Goal: Transaction & Acquisition: Purchase product/service

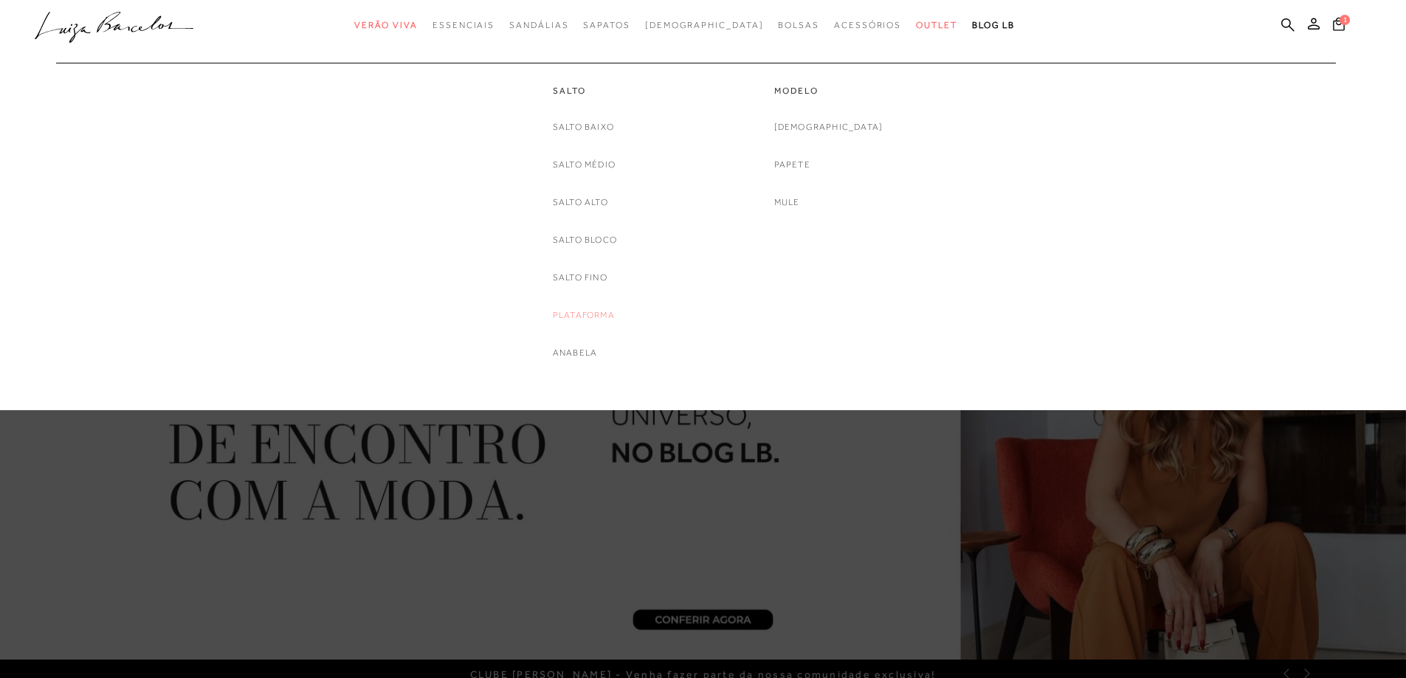
click at [573, 315] on link "Plataforma" at bounding box center [584, 316] width 62 height 16
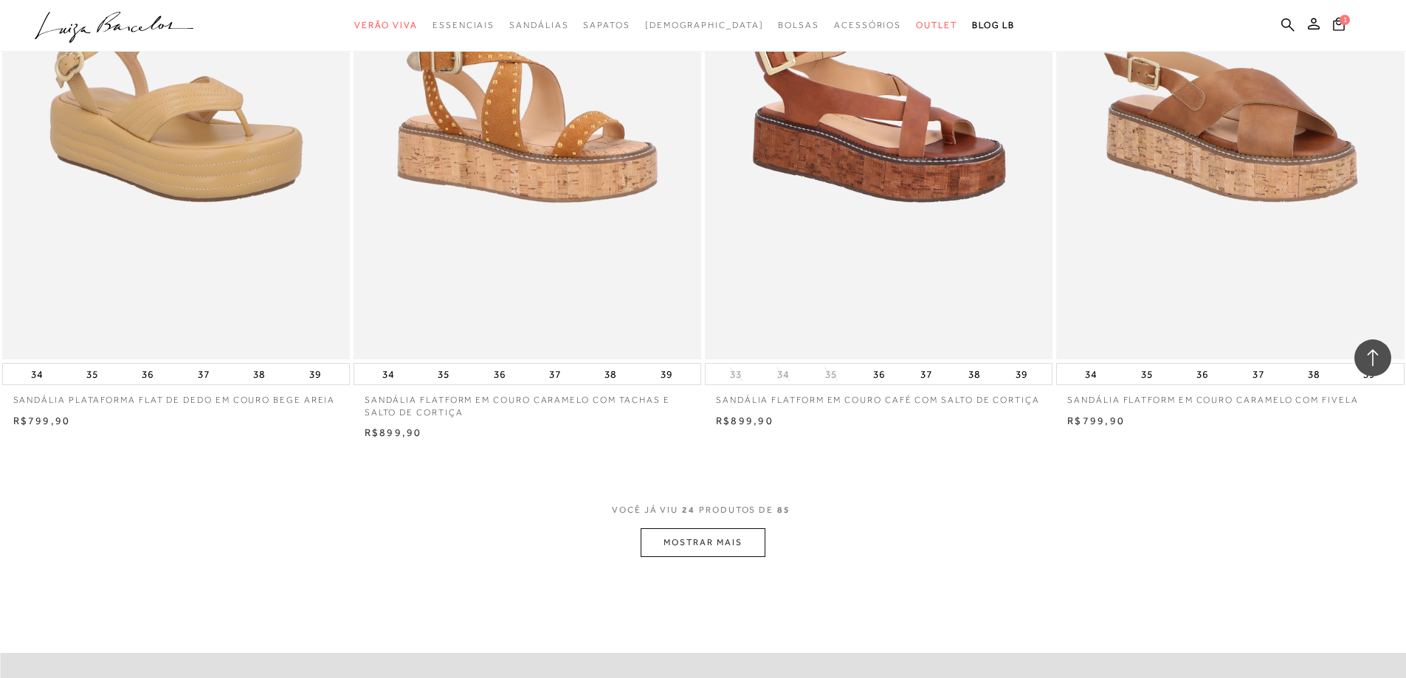
scroll to position [3396, 0]
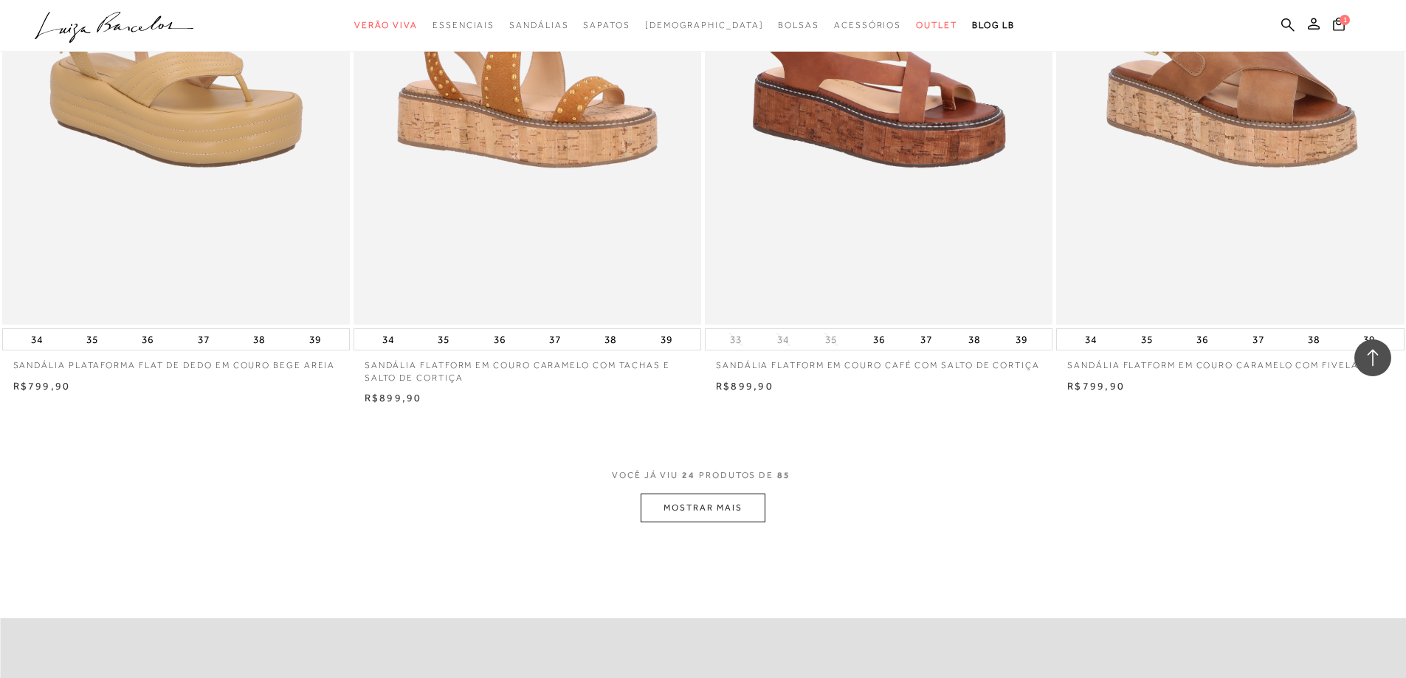
click at [718, 512] on button "MOSTRAR MAIS" at bounding box center [703, 508] width 124 height 29
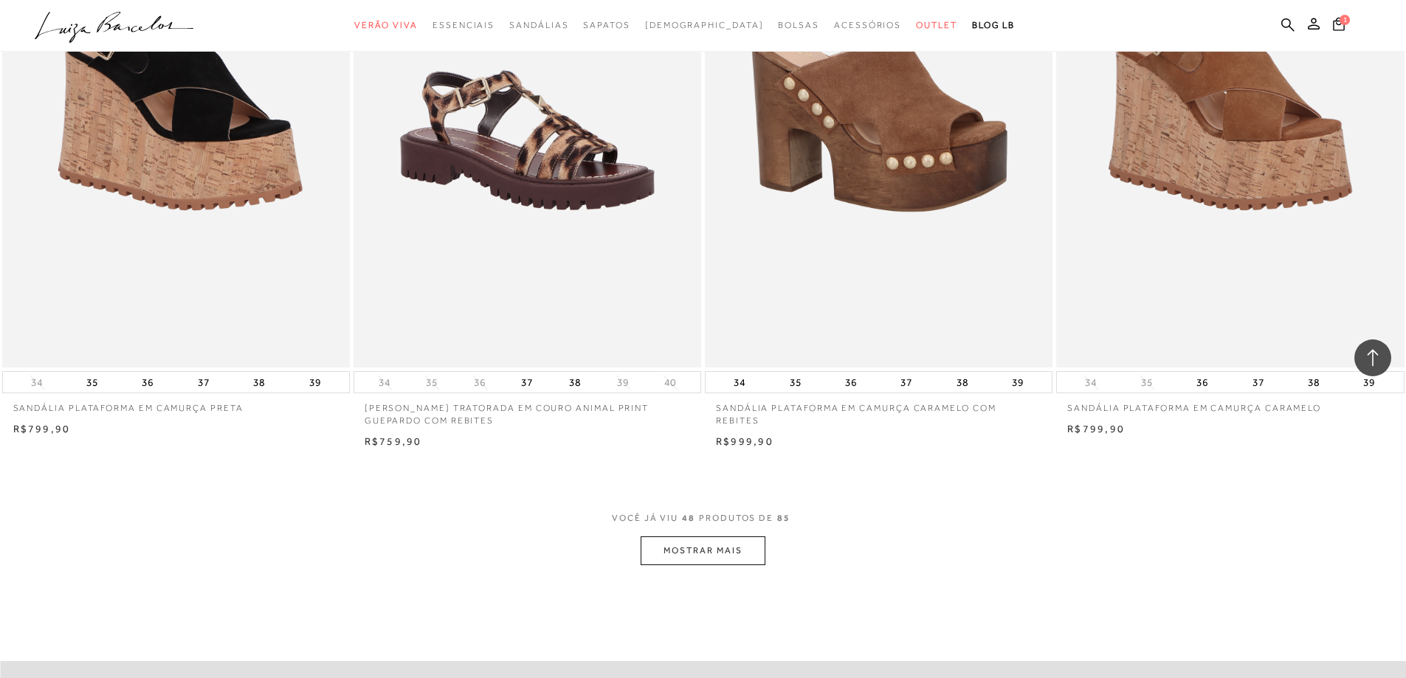
scroll to position [7161, 0]
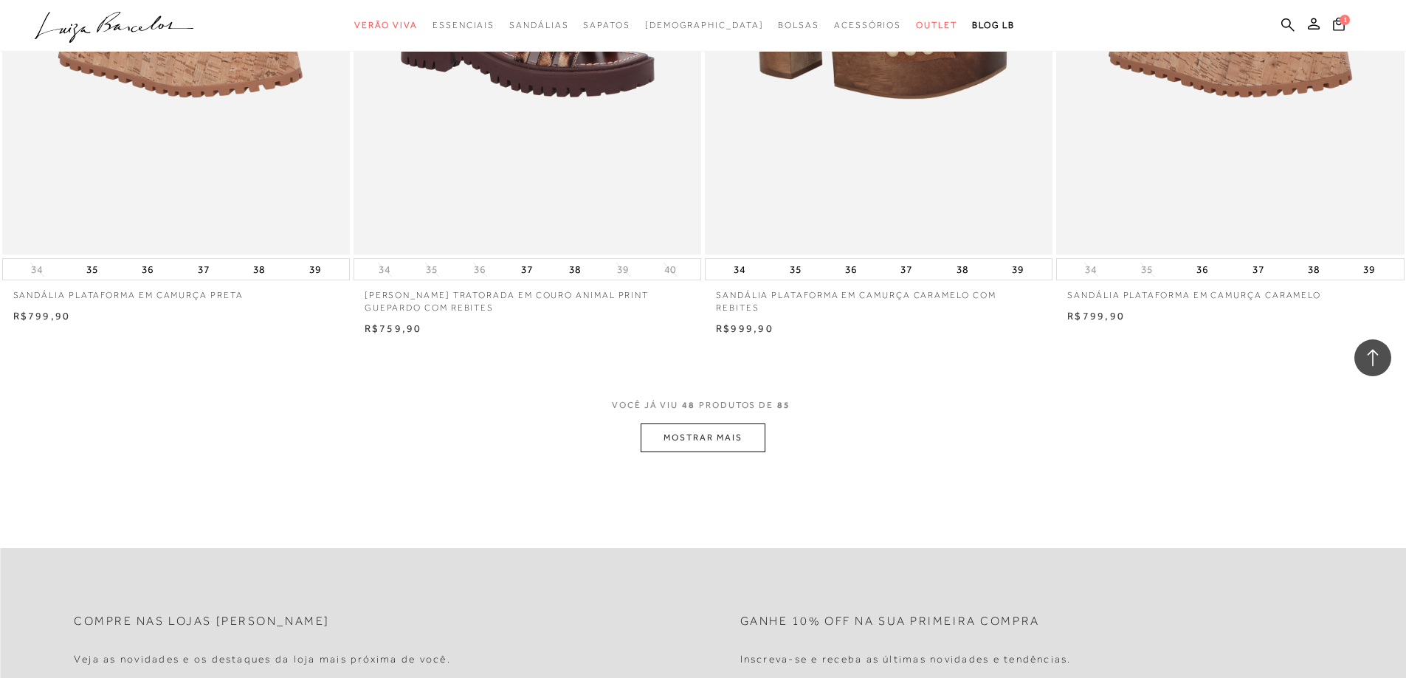
click at [718, 437] on button "MOSTRAR MAIS" at bounding box center [703, 438] width 124 height 29
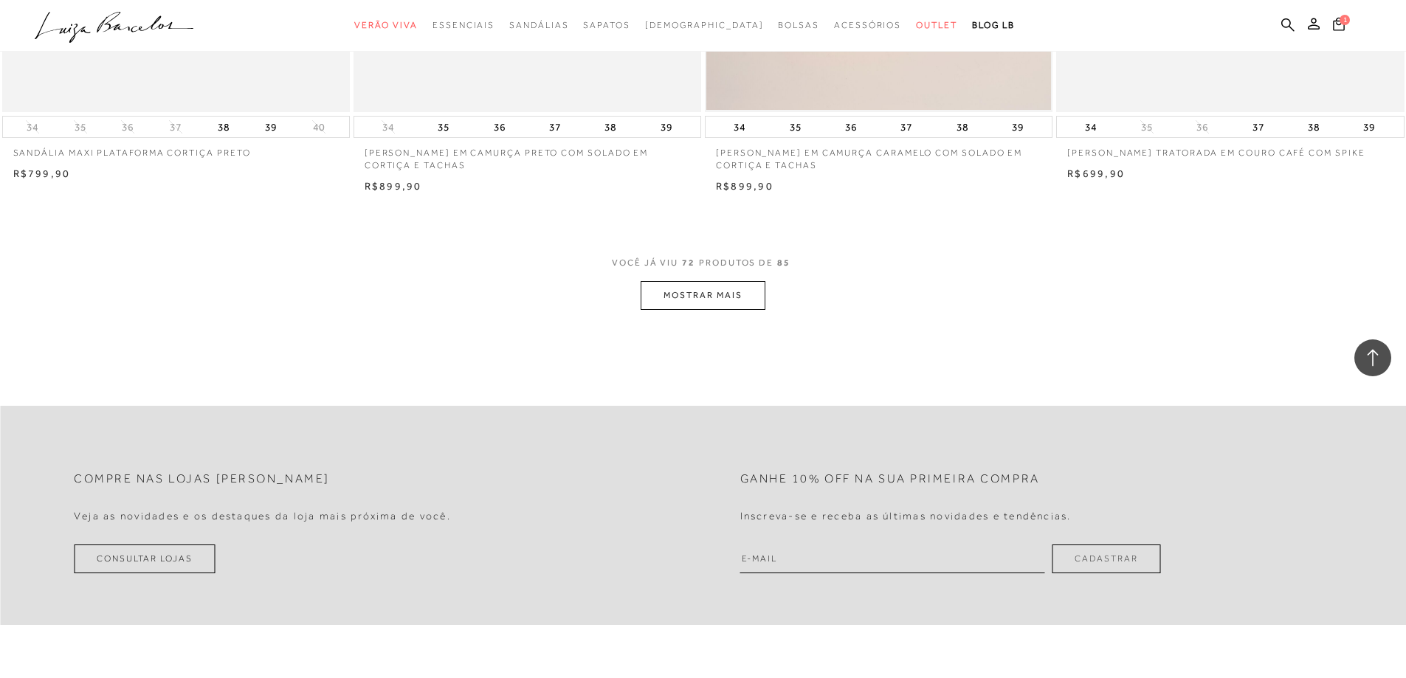
scroll to position [11000, 0]
click at [656, 308] on button "MOSTRAR MAIS" at bounding box center [703, 295] width 124 height 29
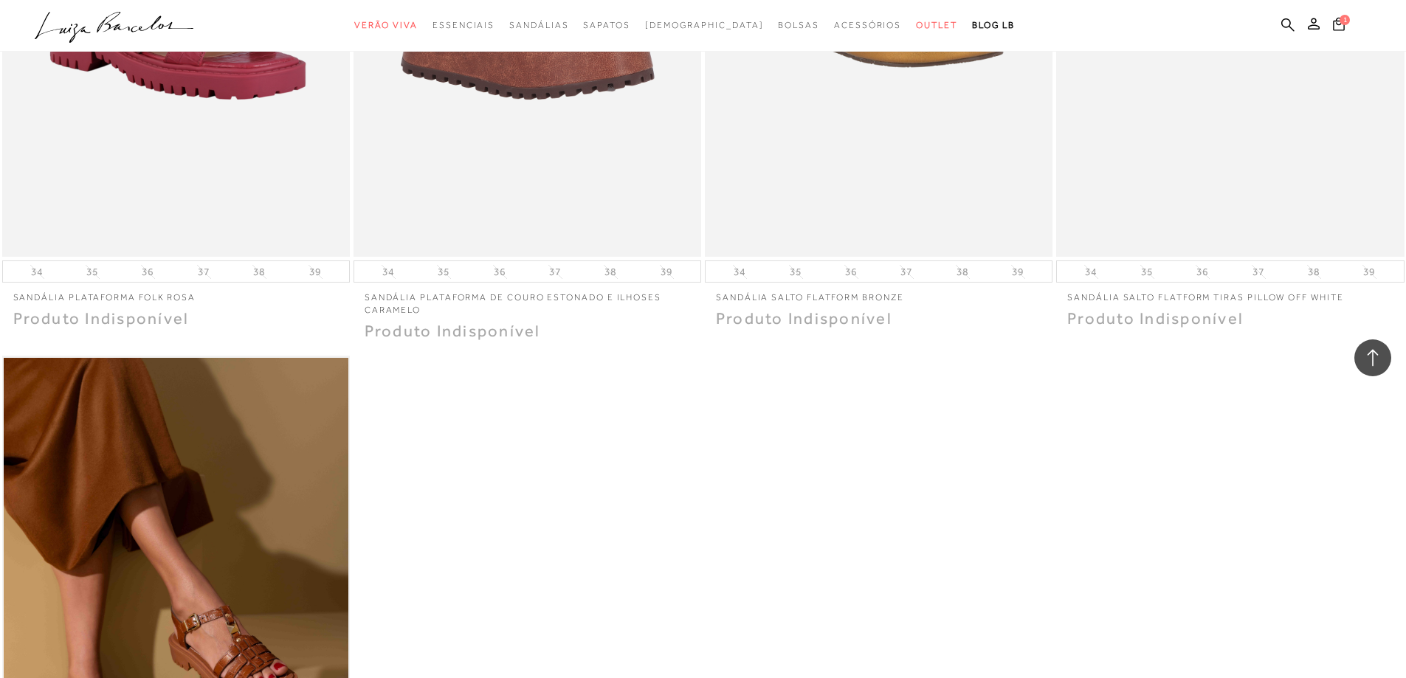
scroll to position [12403, 0]
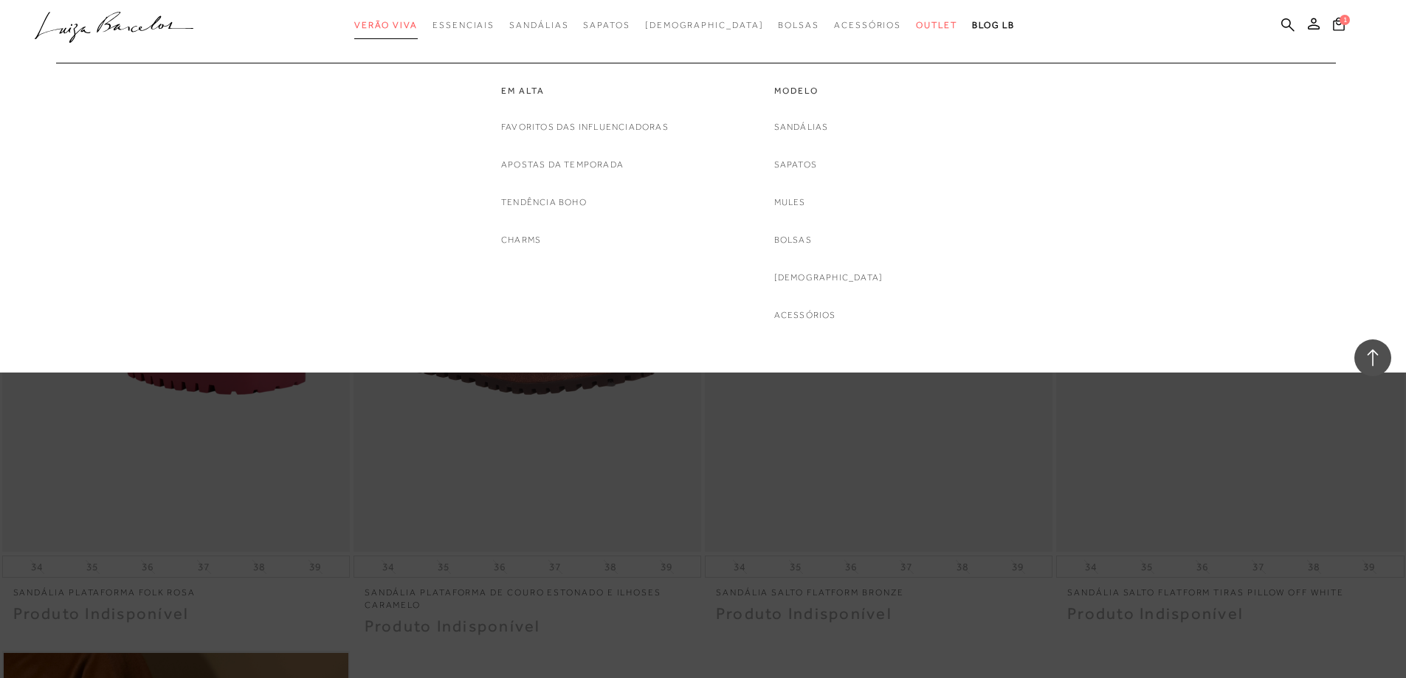
click at [418, 30] on span "Verão Viva" at bounding box center [385, 25] width 63 height 10
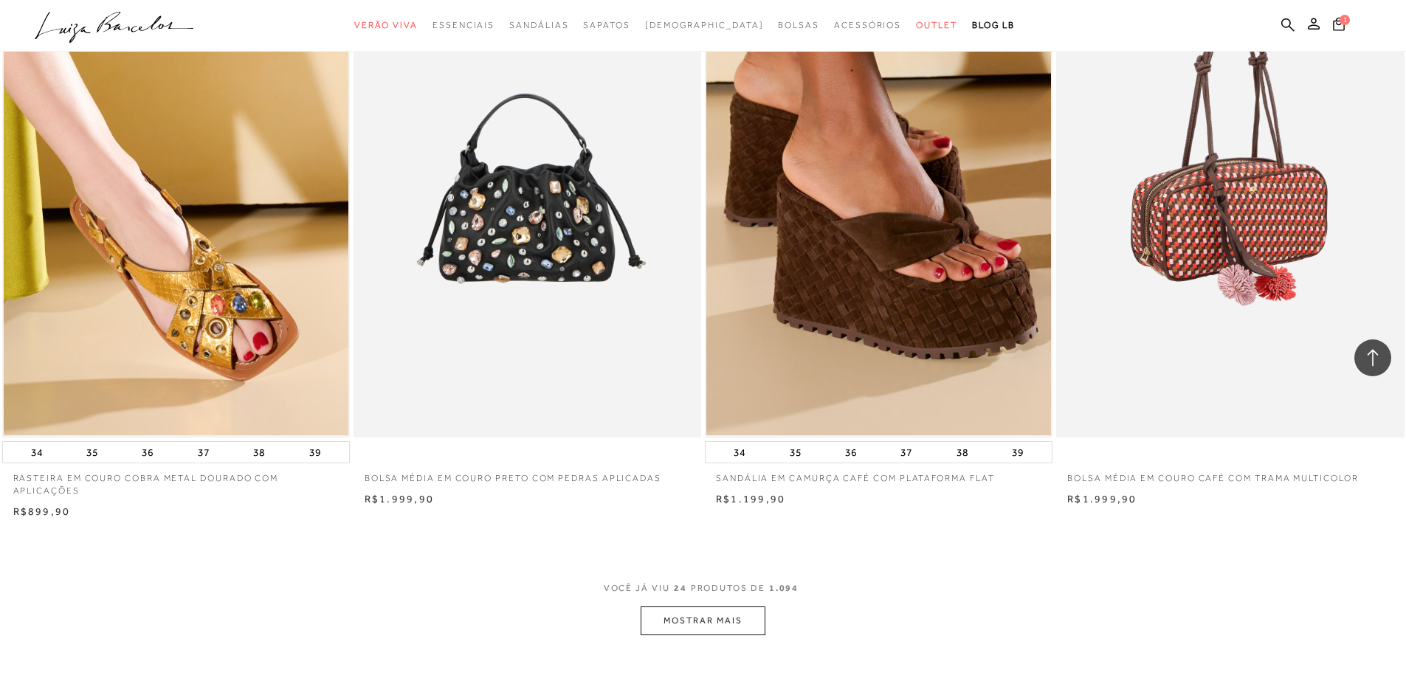
scroll to position [3470, 0]
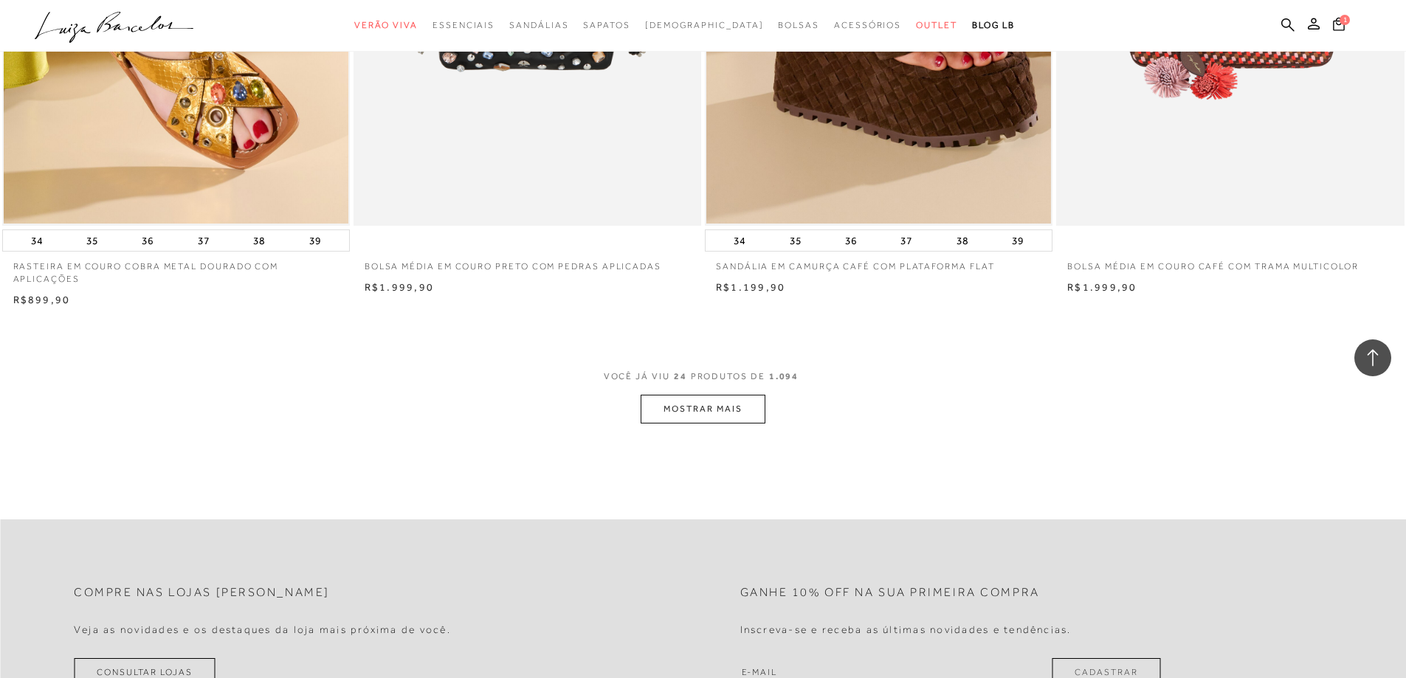
click at [736, 417] on button "MOSTRAR MAIS" at bounding box center [703, 409] width 124 height 29
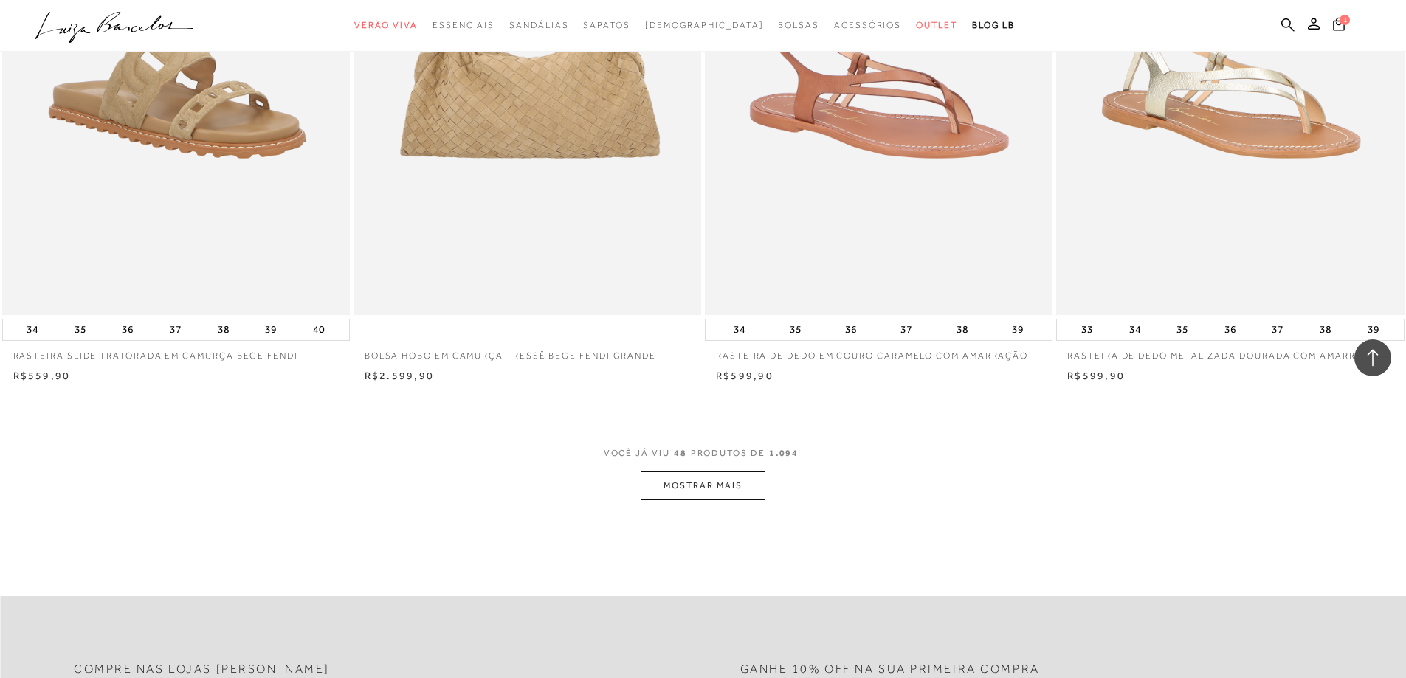
scroll to position [7309, 0]
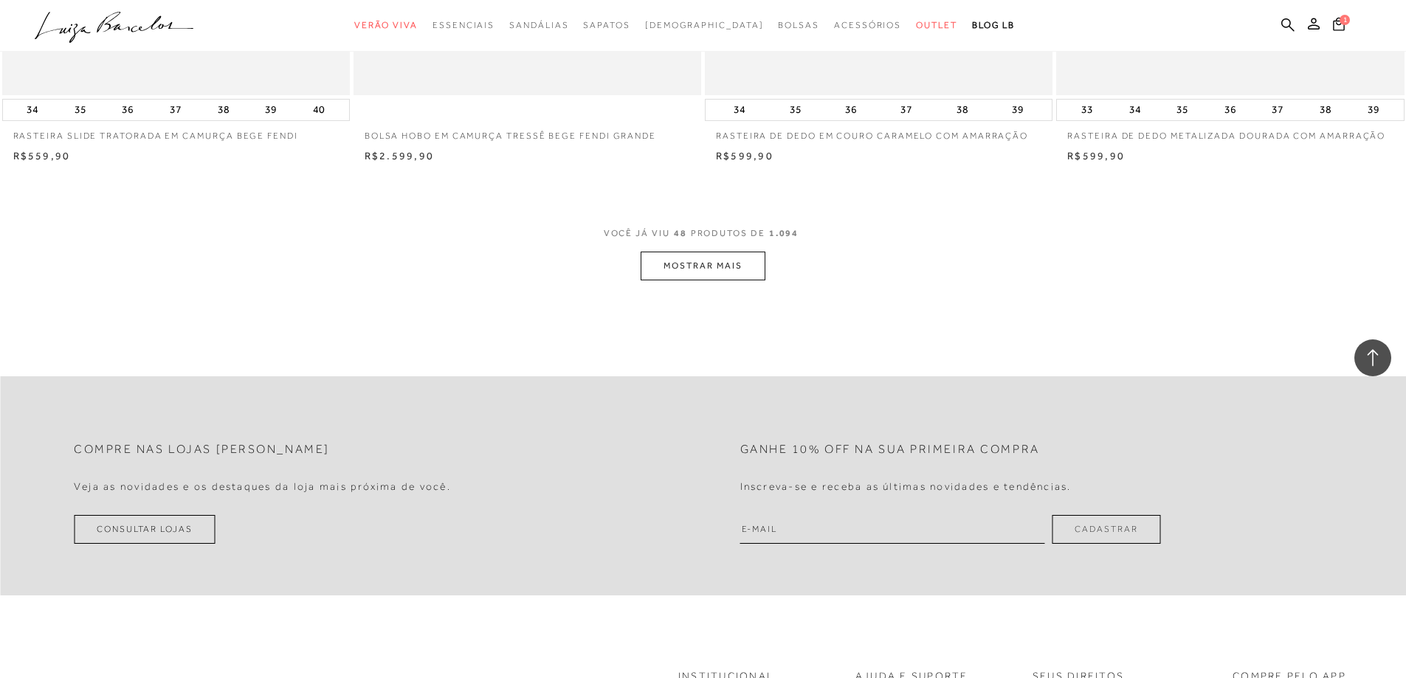
click at [735, 278] on button "MOSTRAR MAIS" at bounding box center [703, 266] width 124 height 29
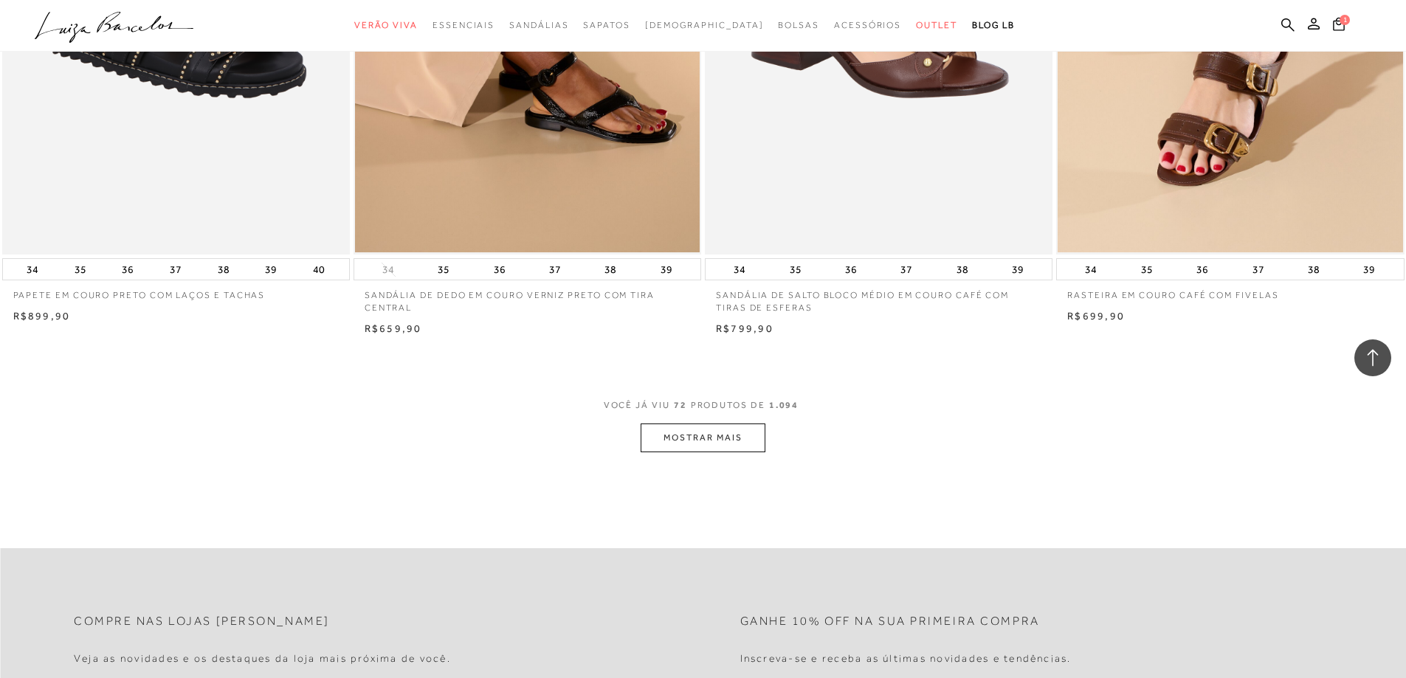
scroll to position [10853, 0]
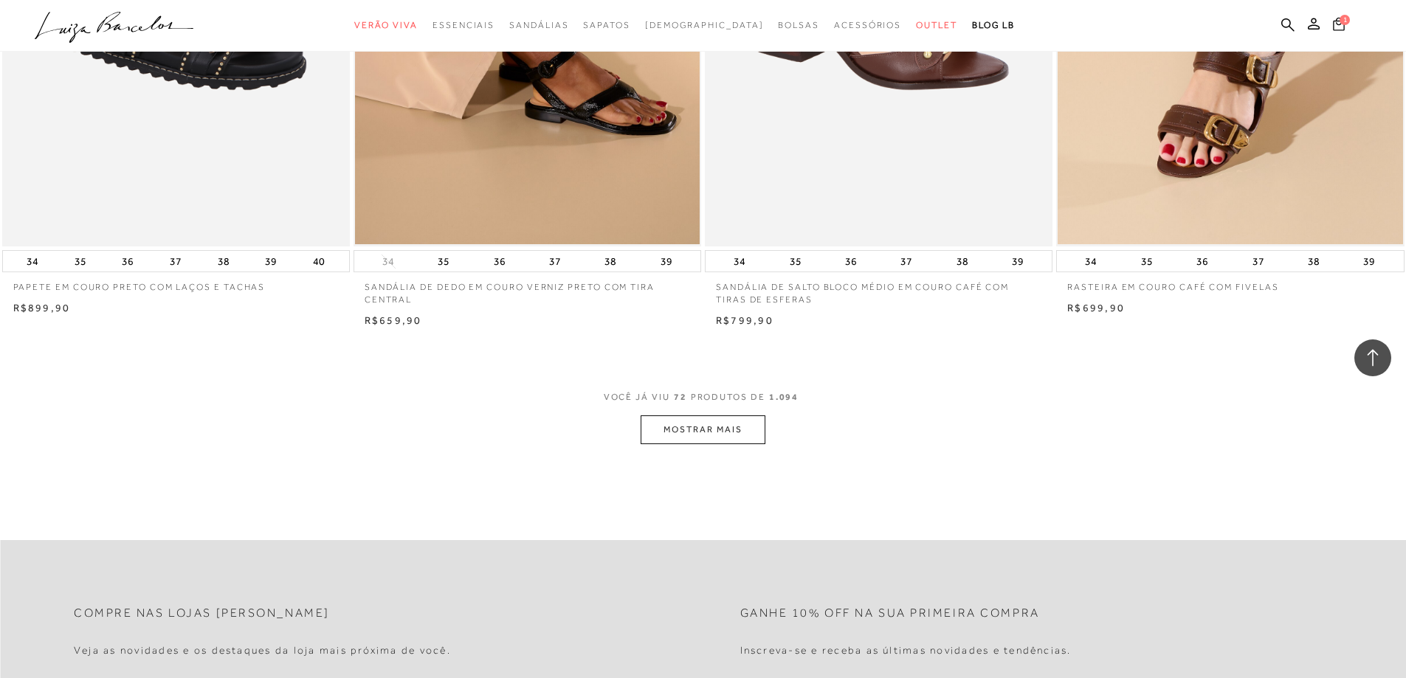
click at [1337, 23] on icon at bounding box center [1339, 23] width 12 height 13
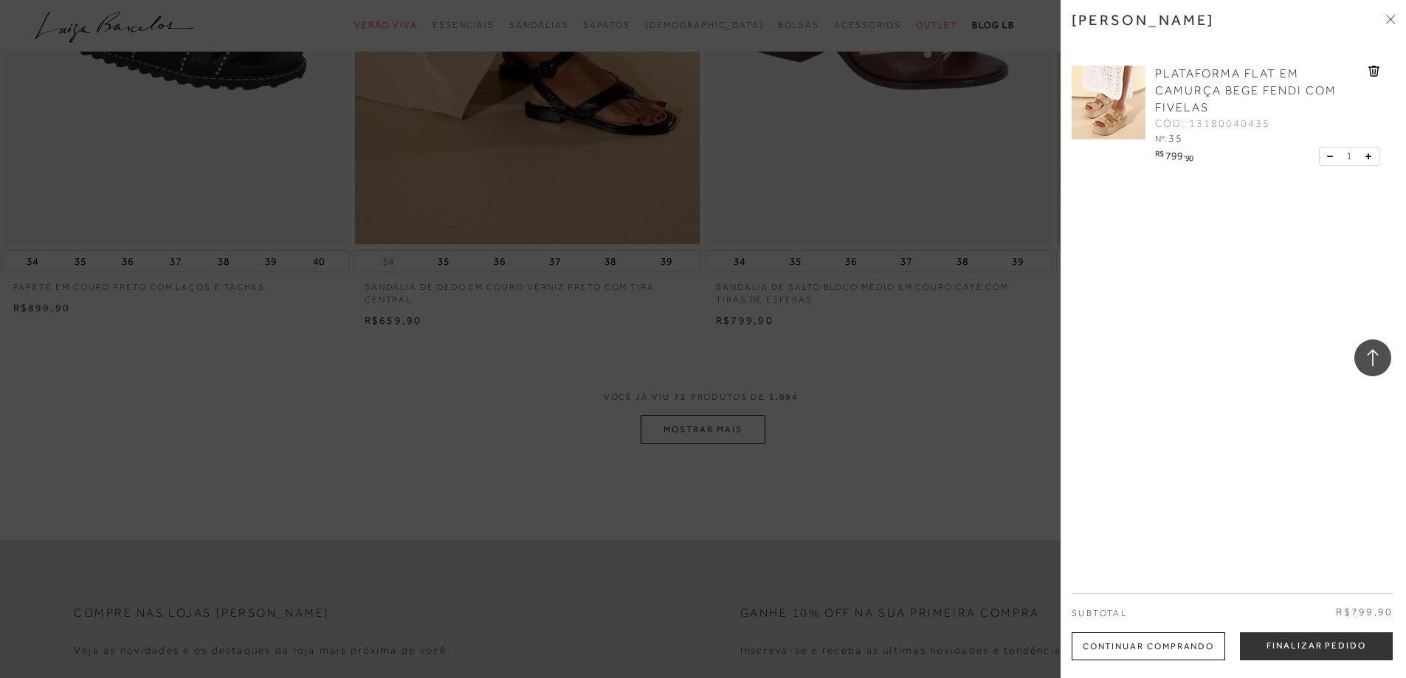
click at [277, 92] on div at bounding box center [703, 339] width 1406 height 678
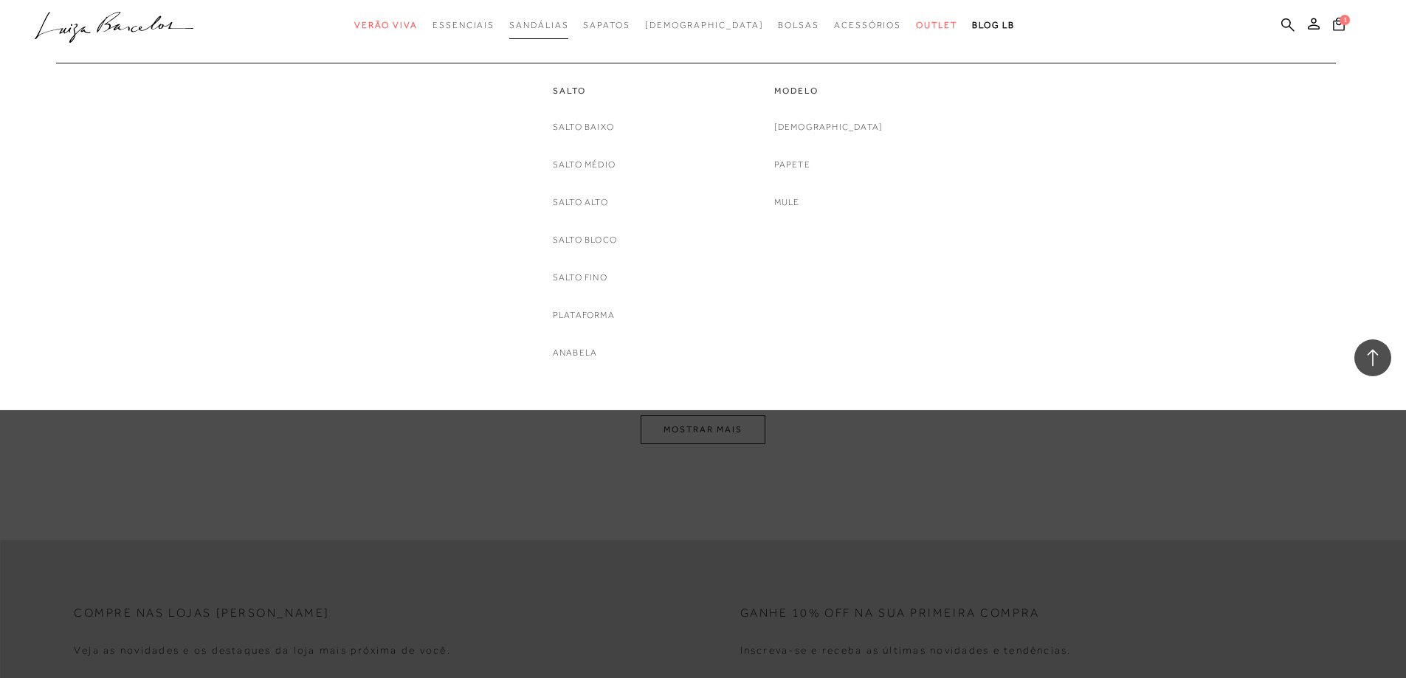
click at [568, 26] on span "Sandálias" at bounding box center [538, 25] width 59 height 10
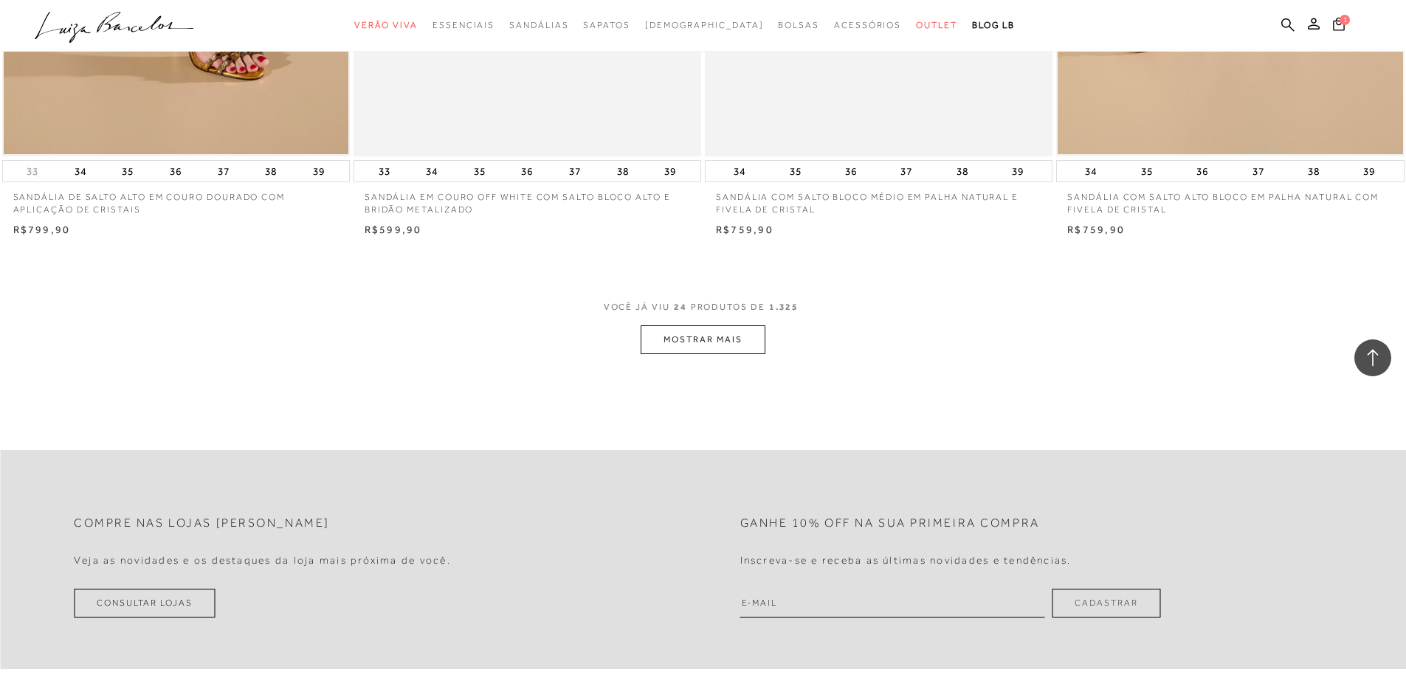
scroll to position [3765, 0]
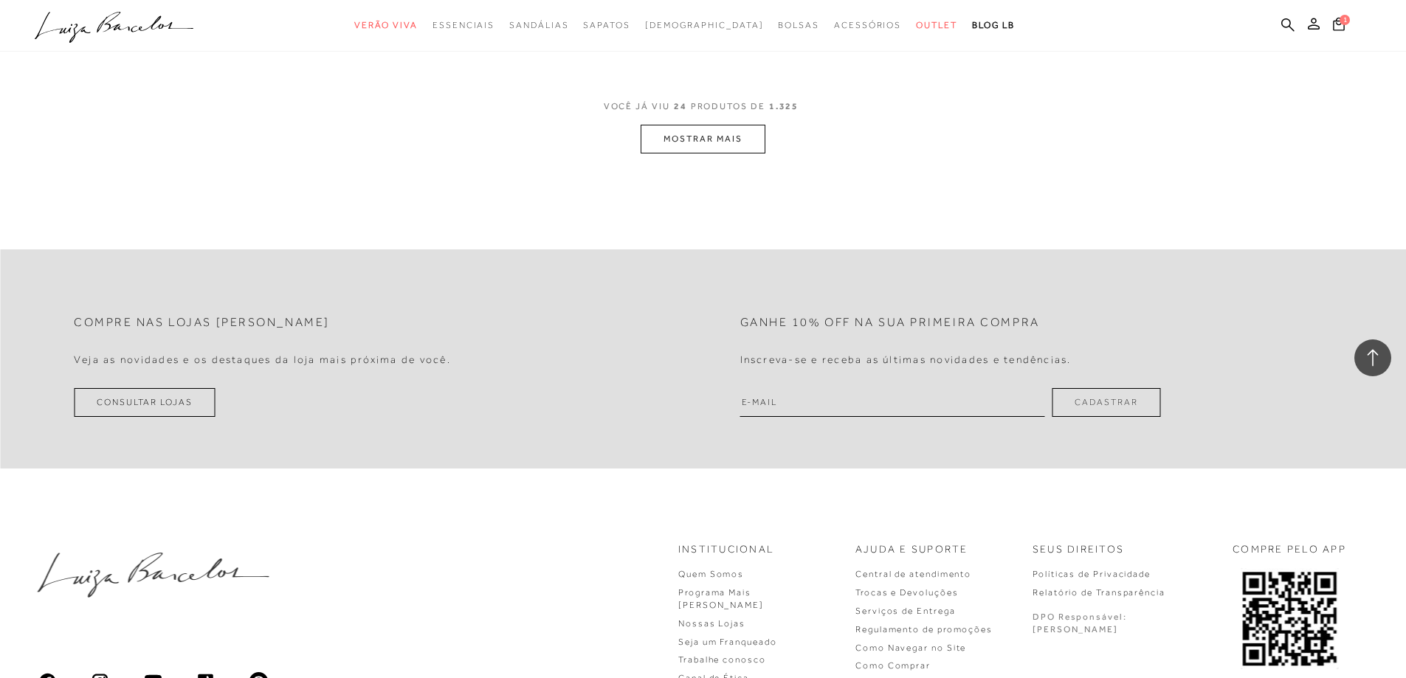
click at [723, 148] on button "MOSTRAR MAIS" at bounding box center [703, 139] width 124 height 29
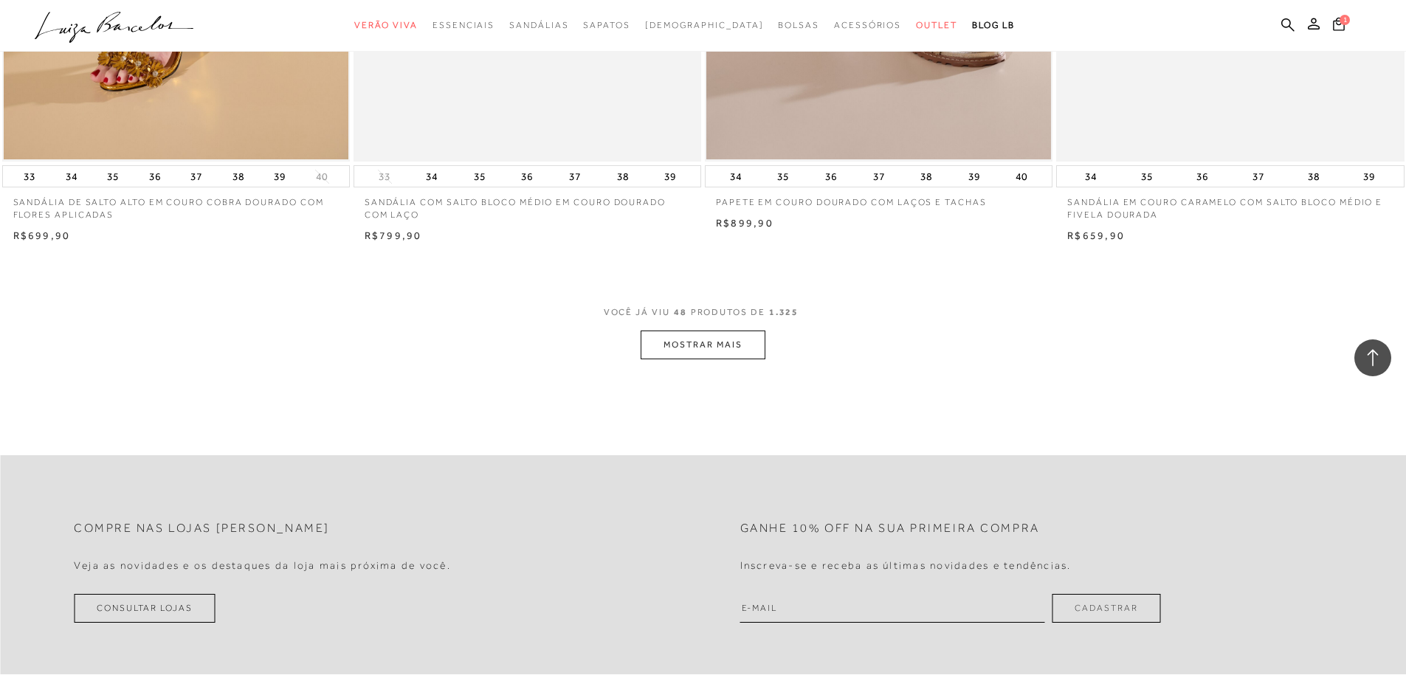
scroll to position [7271, 0]
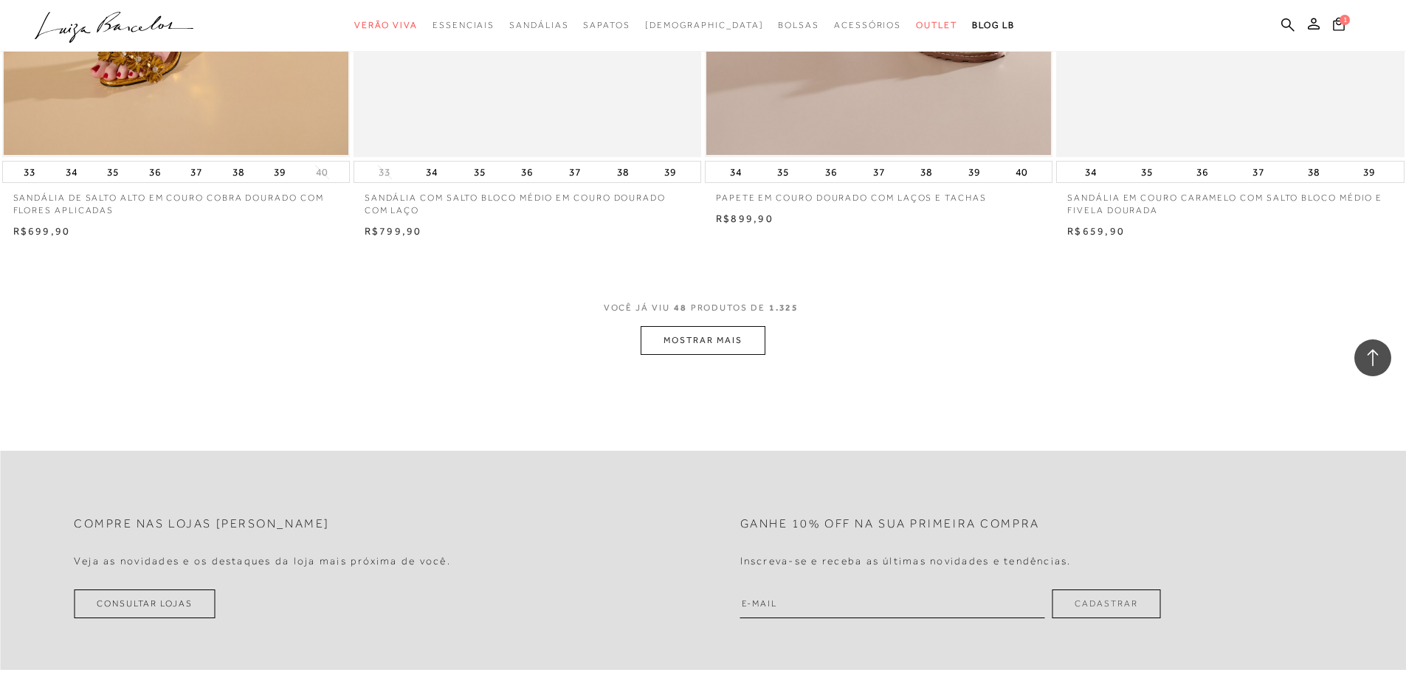
click at [709, 346] on button "MOSTRAR MAIS" at bounding box center [703, 340] width 124 height 29
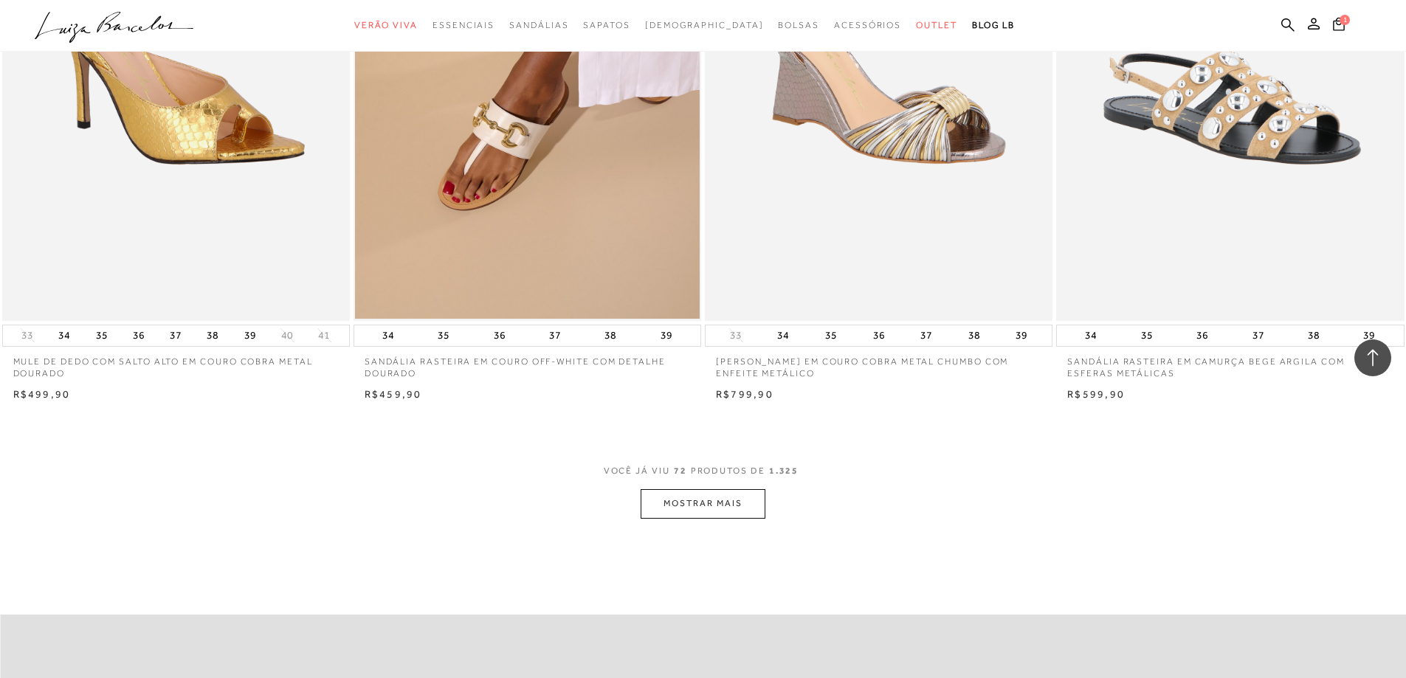
scroll to position [10815, 0]
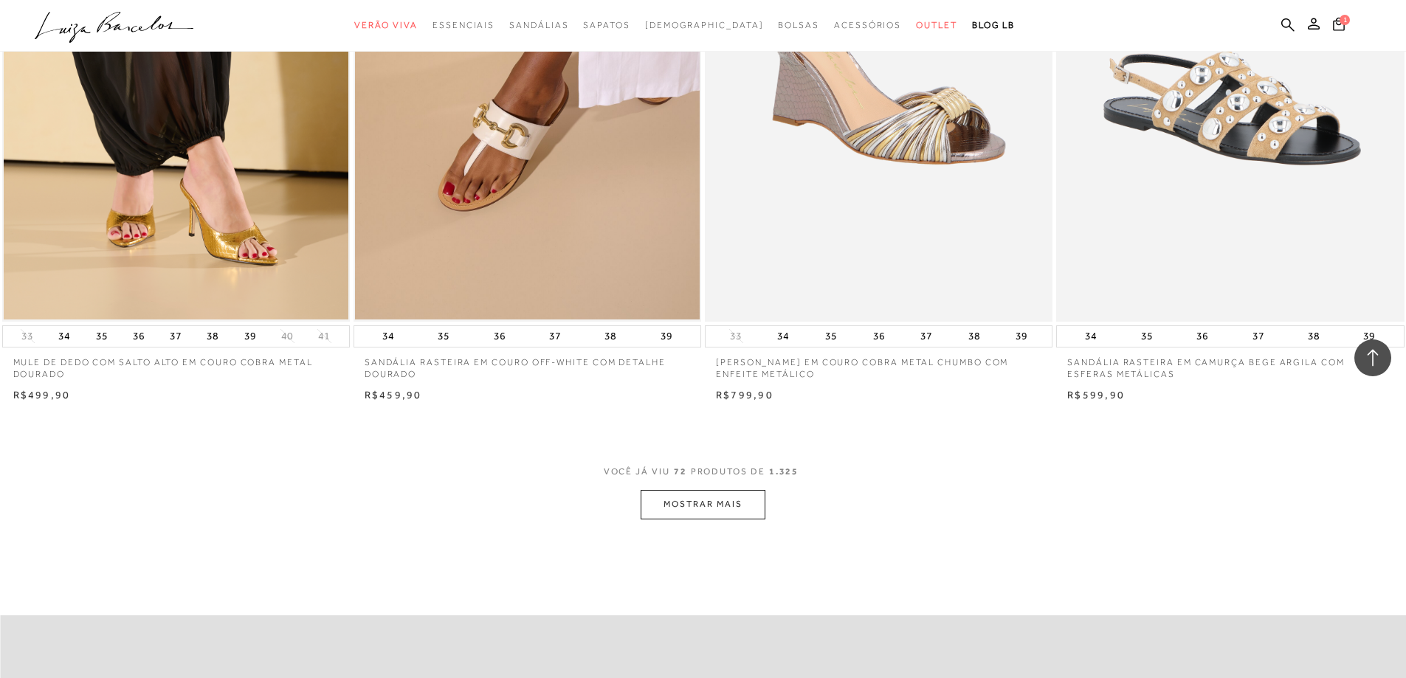
click at [684, 510] on button "MOSTRAR MAIS" at bounding box center [703, 504] width 124 height 29
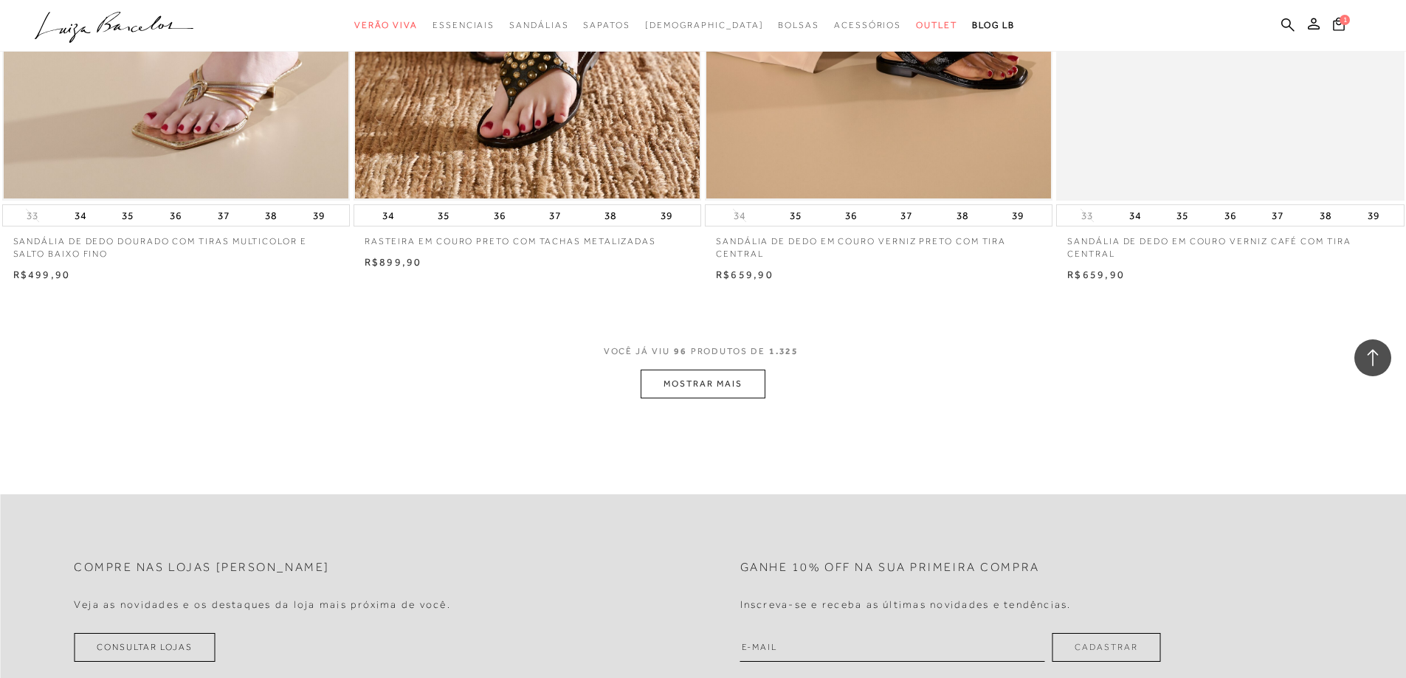
scroll to position [14654, 0]
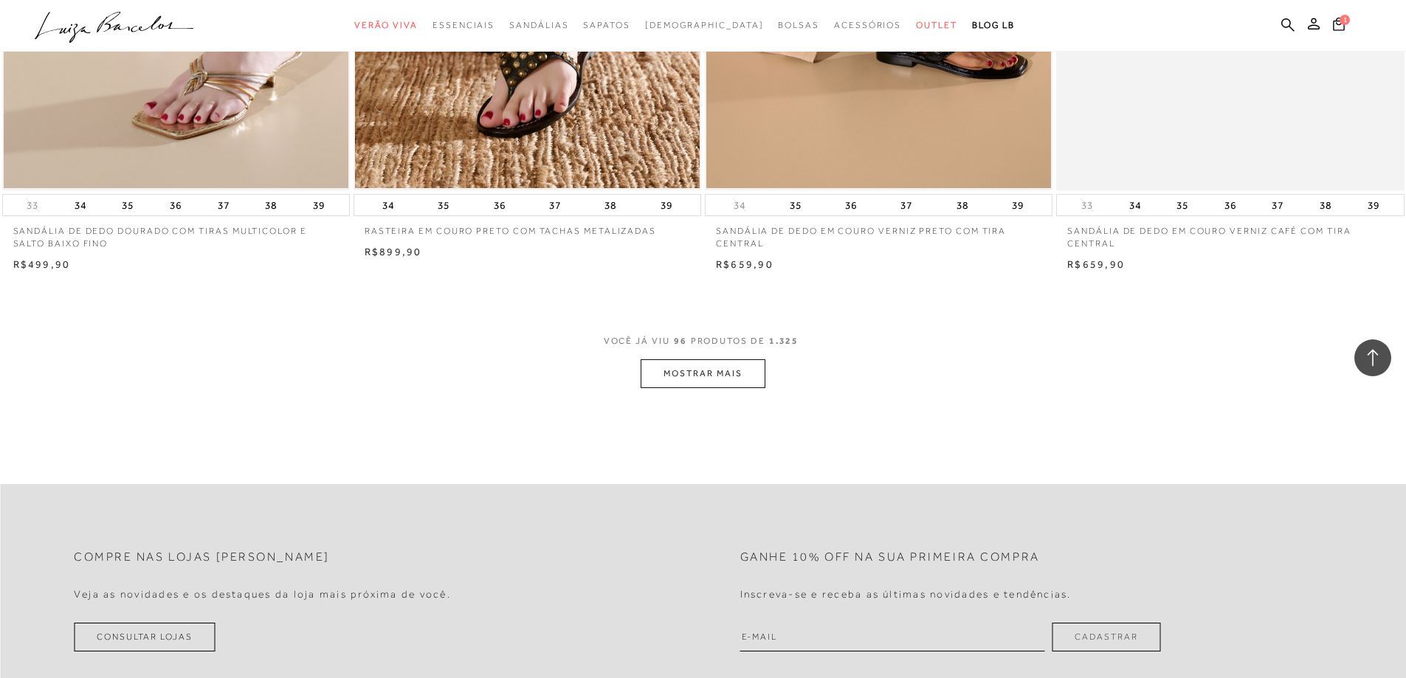
click at [647, 382] on button "MOSTRAR MAIS" at bounding box center [703, 374] width 124 height 29
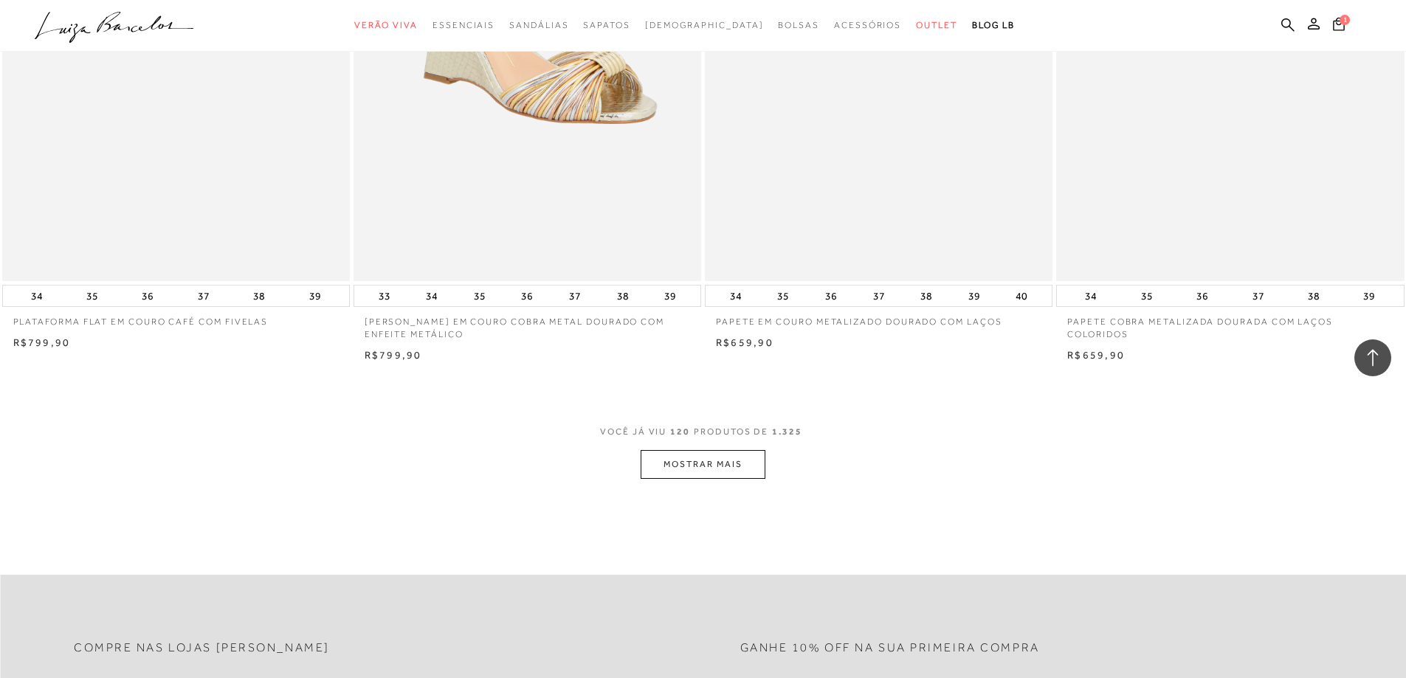
scroll to position [18493, 0]
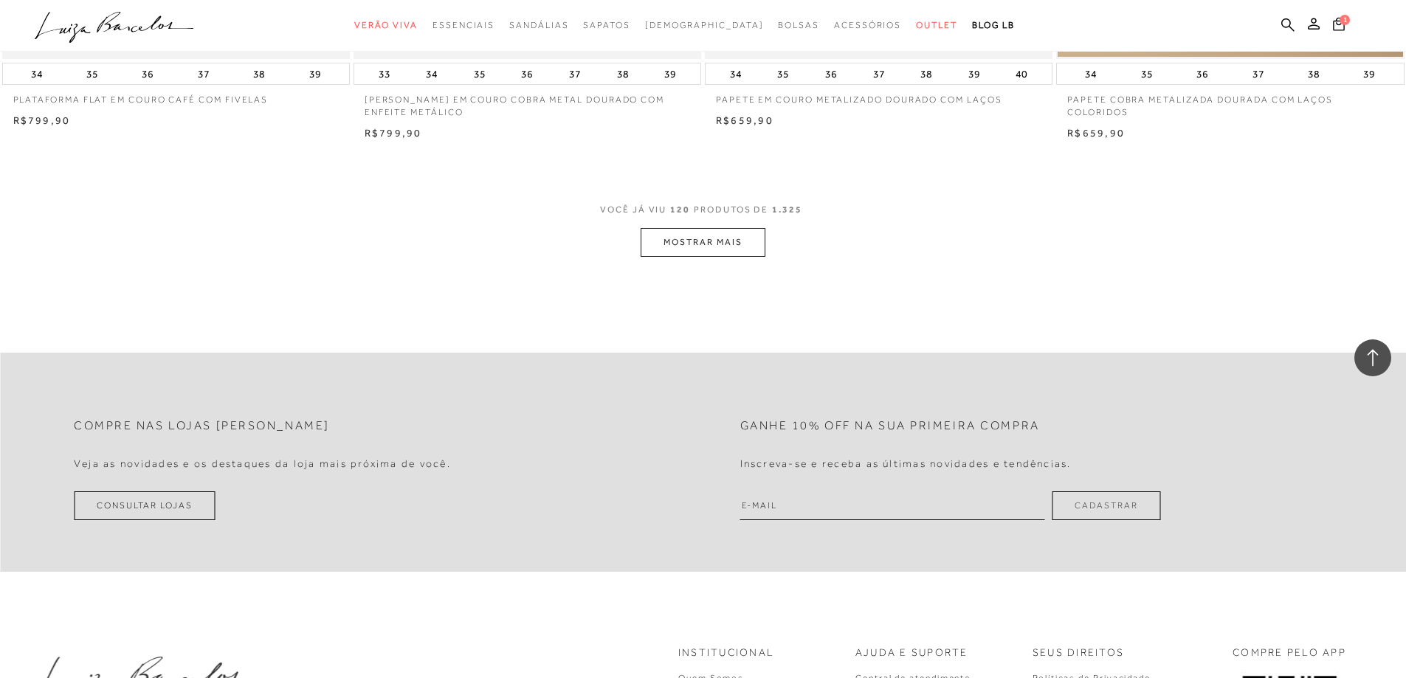
click at [727, 245] on button "MOSTRAR MAIS" at bounding box center [703, 242] width 124 height 29
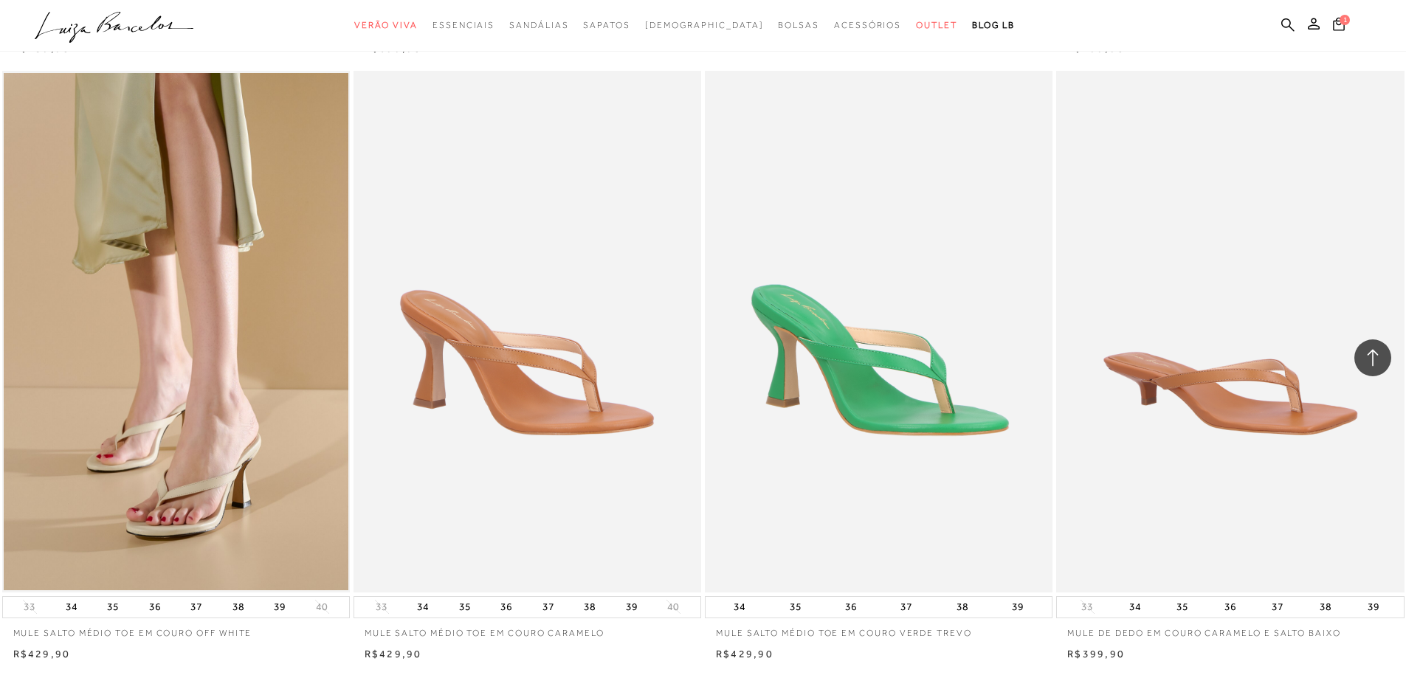
scroll to position [21889, 0]
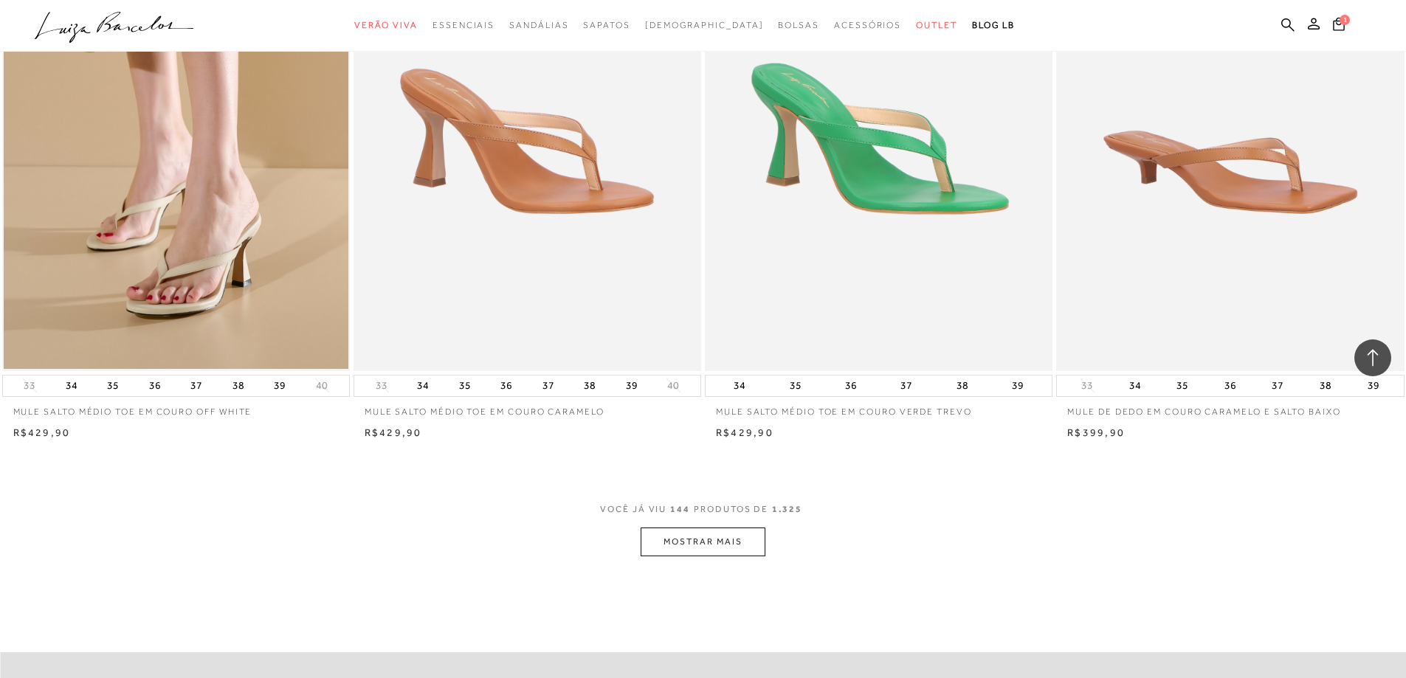
click at [678, 541] on button "MOSTRAR MAIS" at bounding box center [703, 542] width 124 height 29
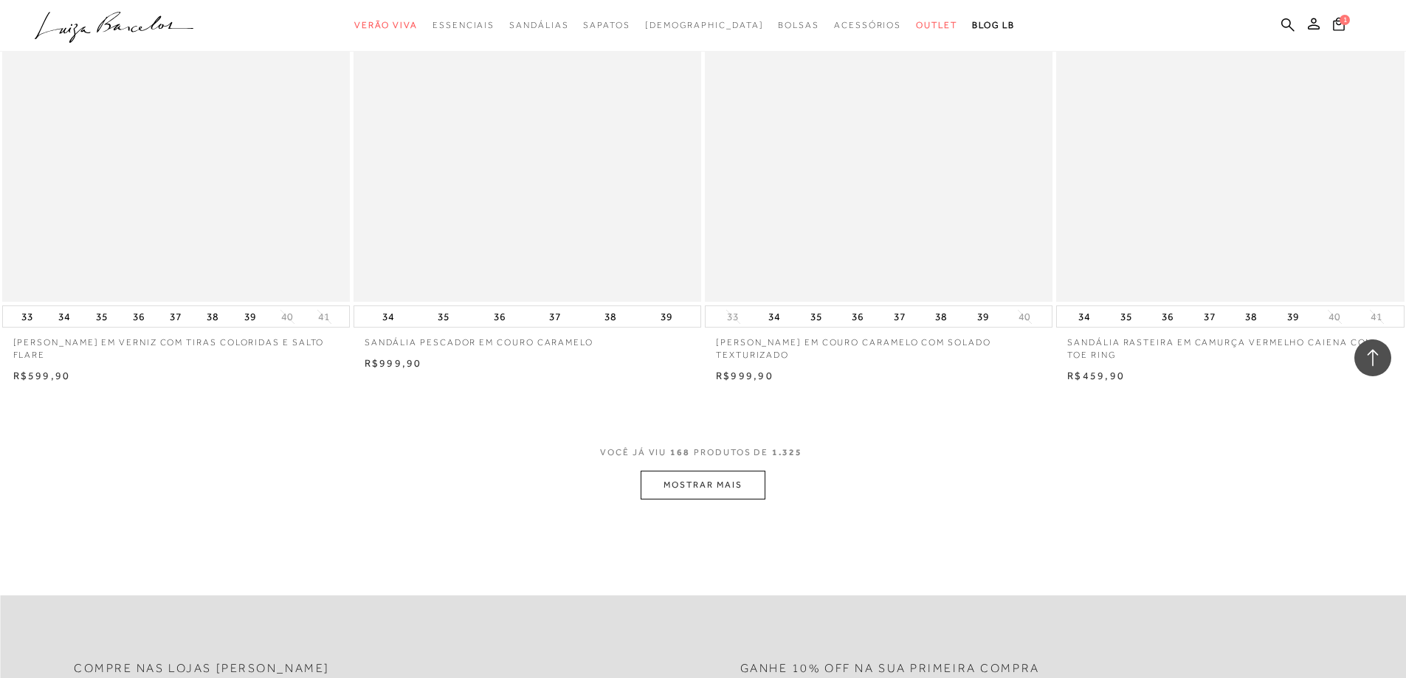
scroll to position [25655, 0]
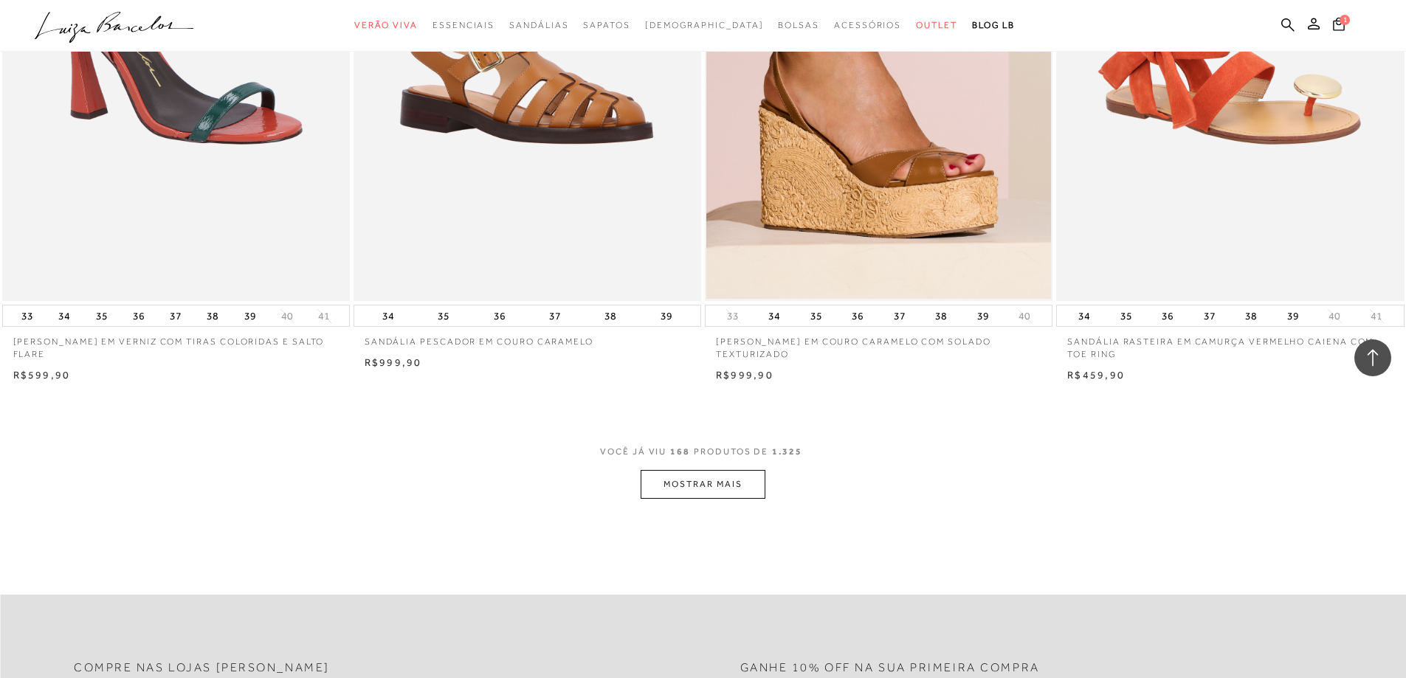
click at [691, 488] on button "MOSTRAR MAIS" at bounding box center [703, 484] width 124 height 29
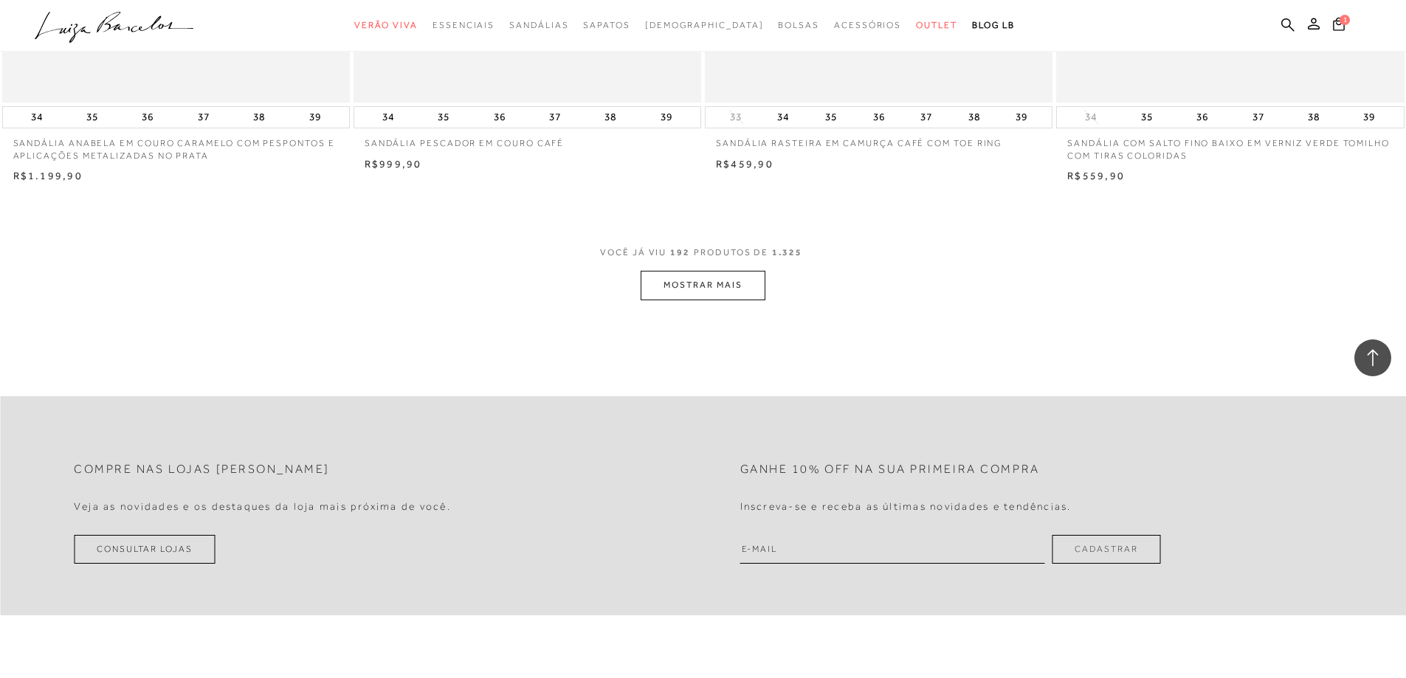
scroll to position [29568, 0]
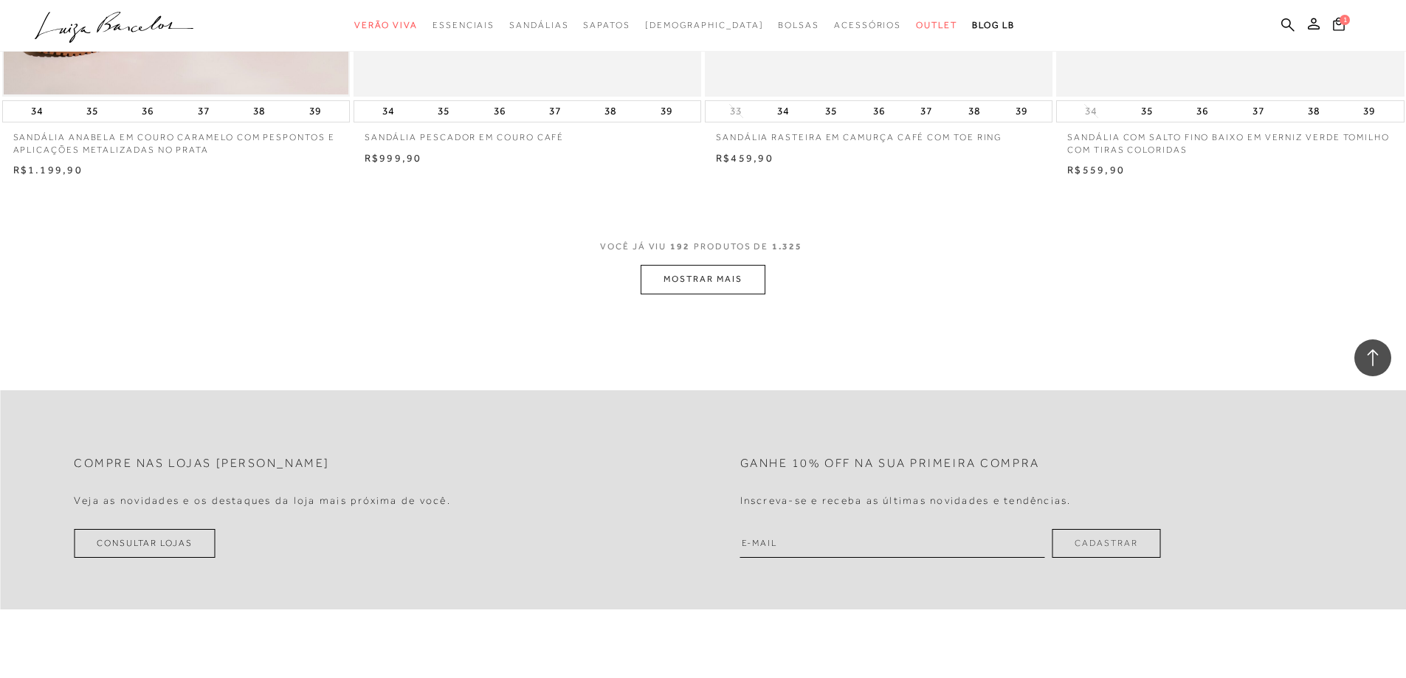
click at [738, 281] on button "MOSTRAR MAIS" at bounding box center [703, 279] width 124 height 29
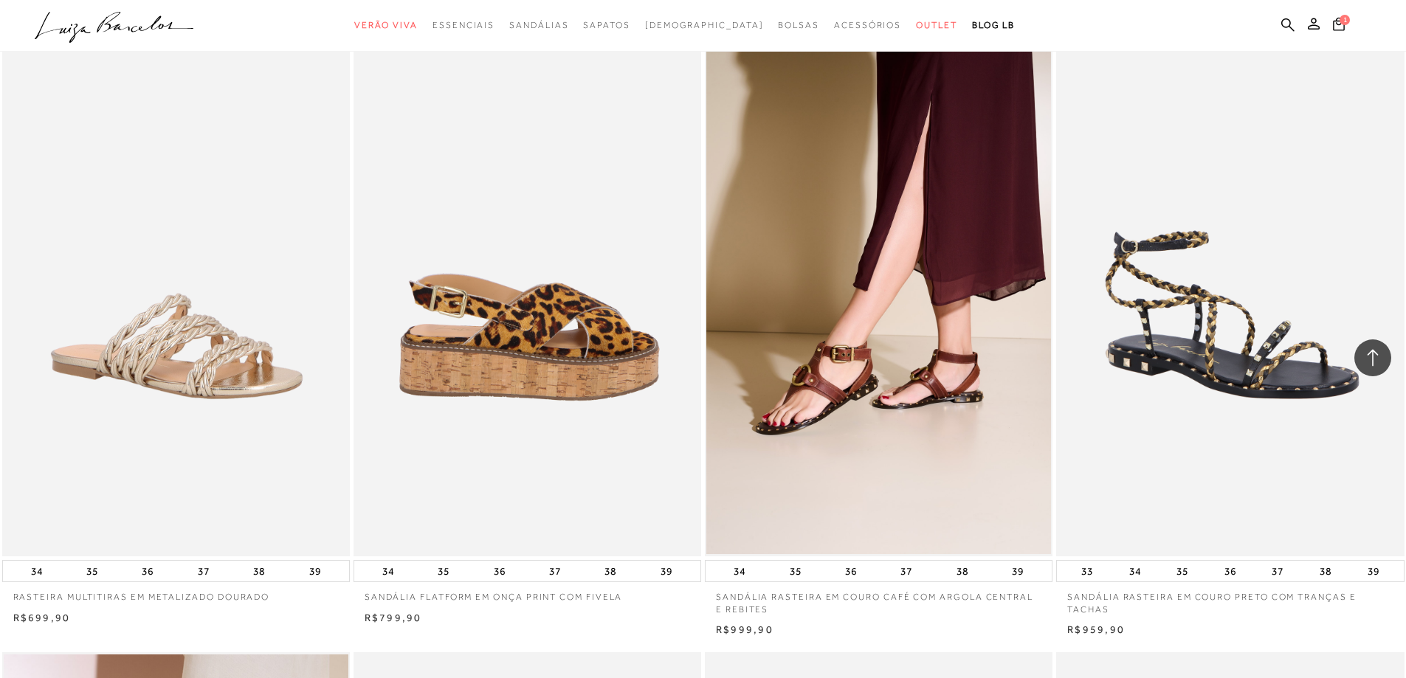
scroll to position [30380, 0]
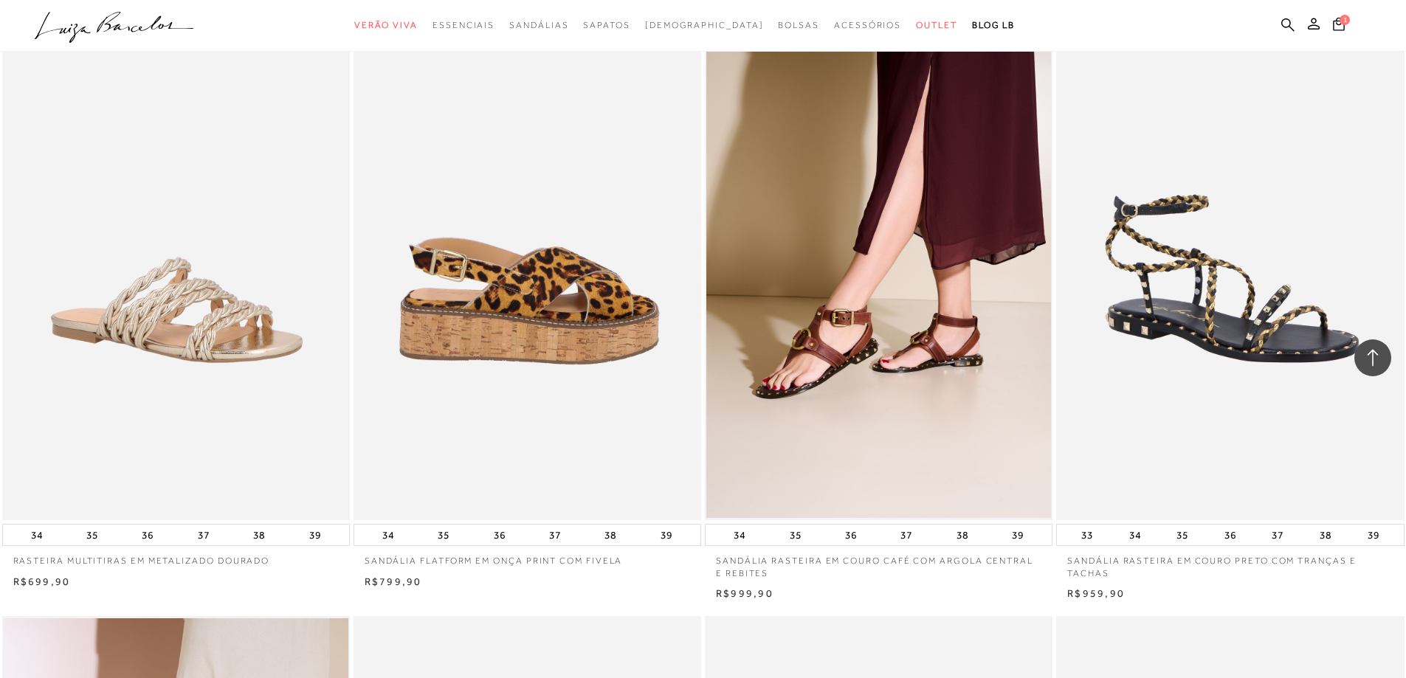
click at [590, 311] on img at bounding box center [528, 260] width 346 height 522
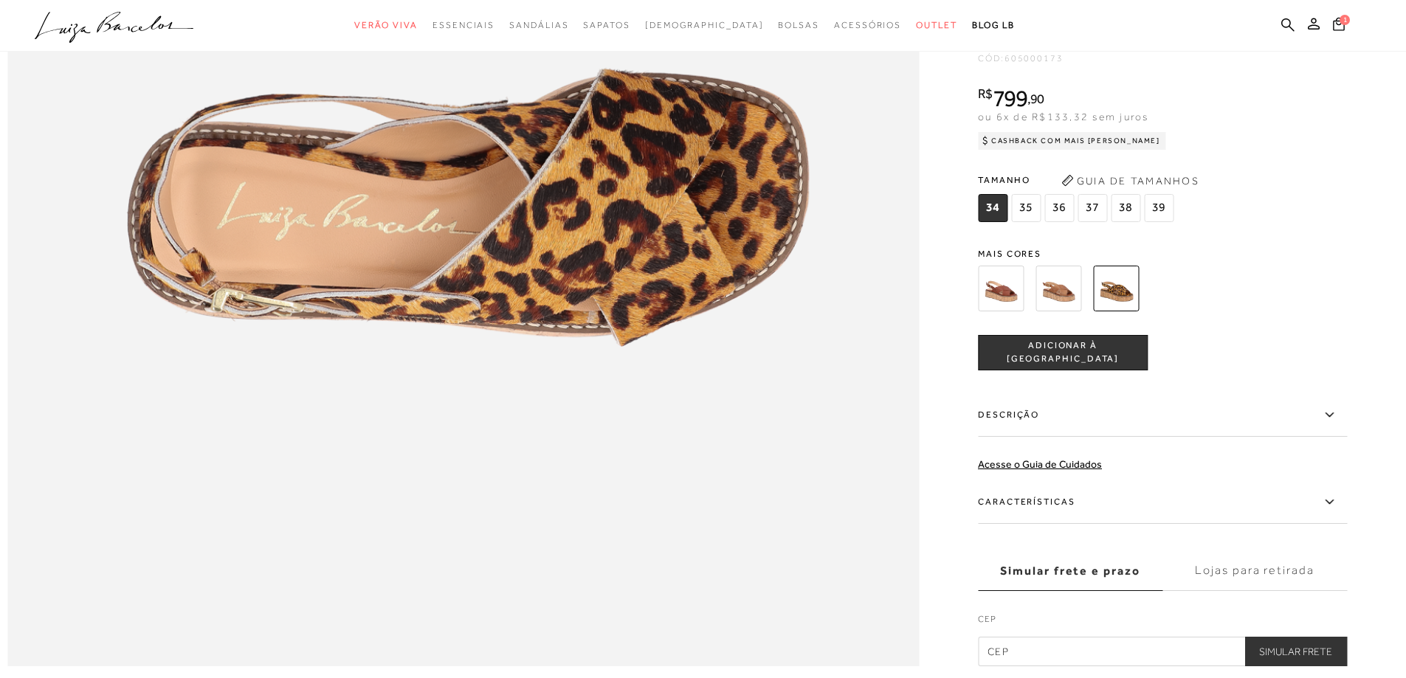
scroll to position [1920, 0]
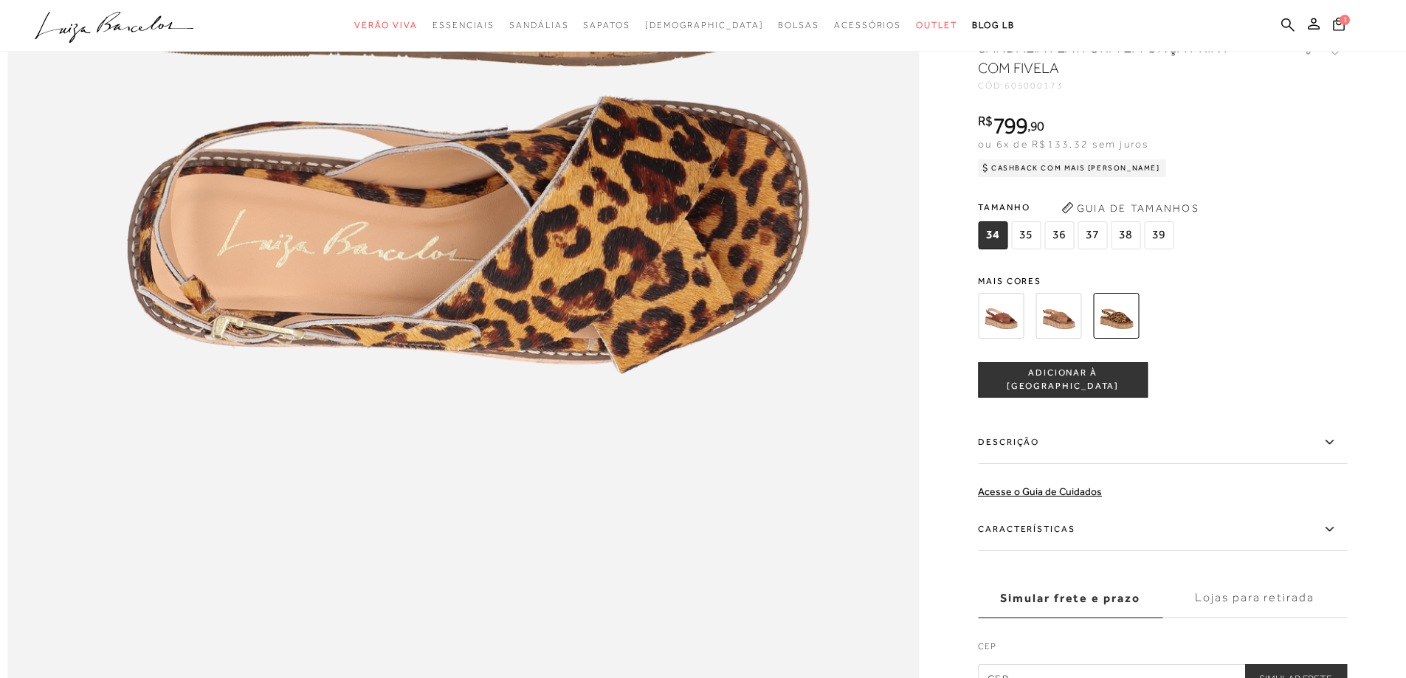
click at [1121, 339] on img at bounding box center [1116, 316] width 46 height 46
click at [1017, 339] on img at bounding box center [1001, 316] width 46 height 46
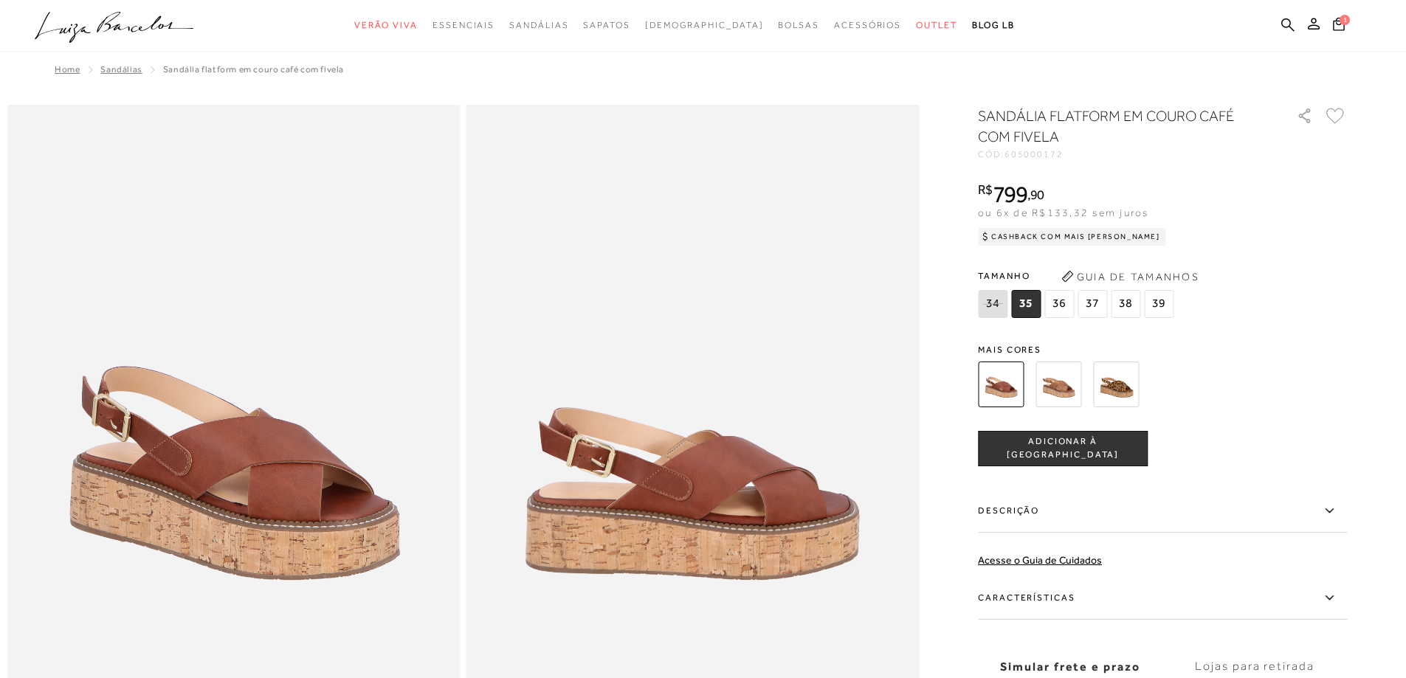
click at [1065, 389] on img at bounding box center [1059, 385] width 46 height 46
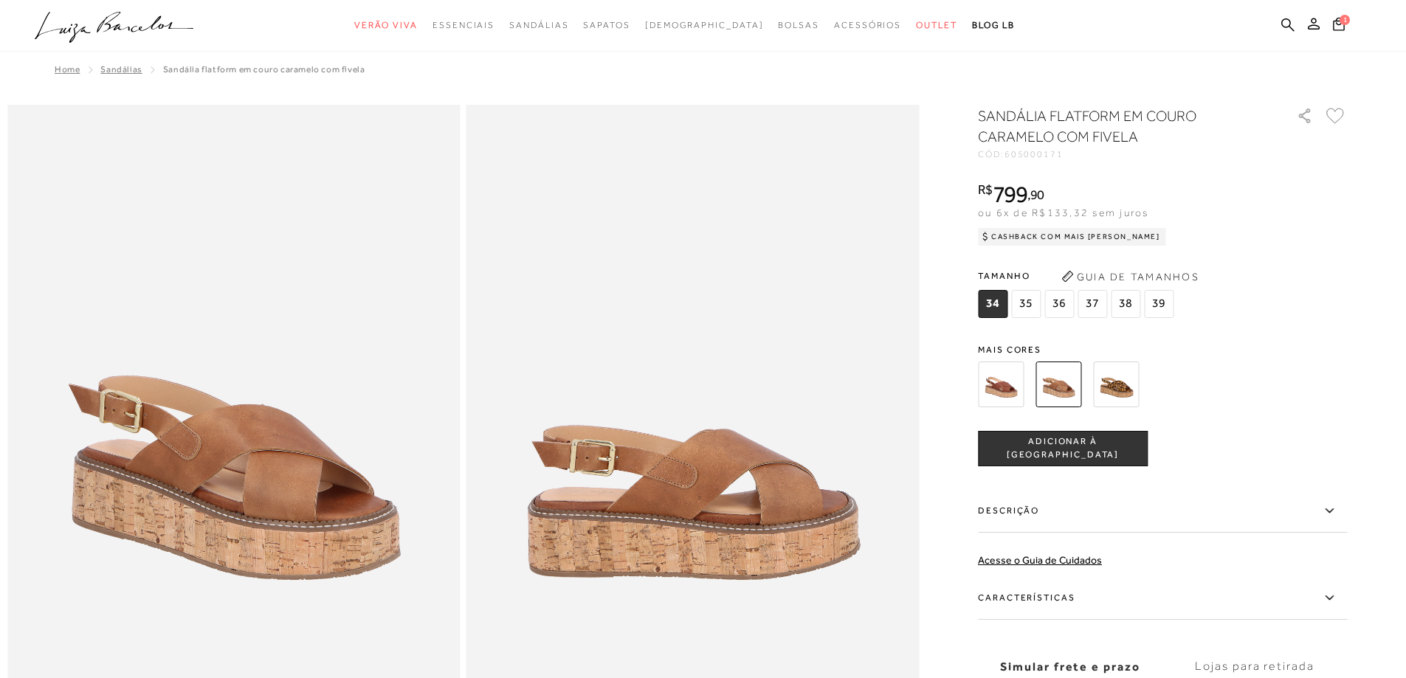
click at [1127, 385] on img at bounding box center [1116, 385] width 46 height 46
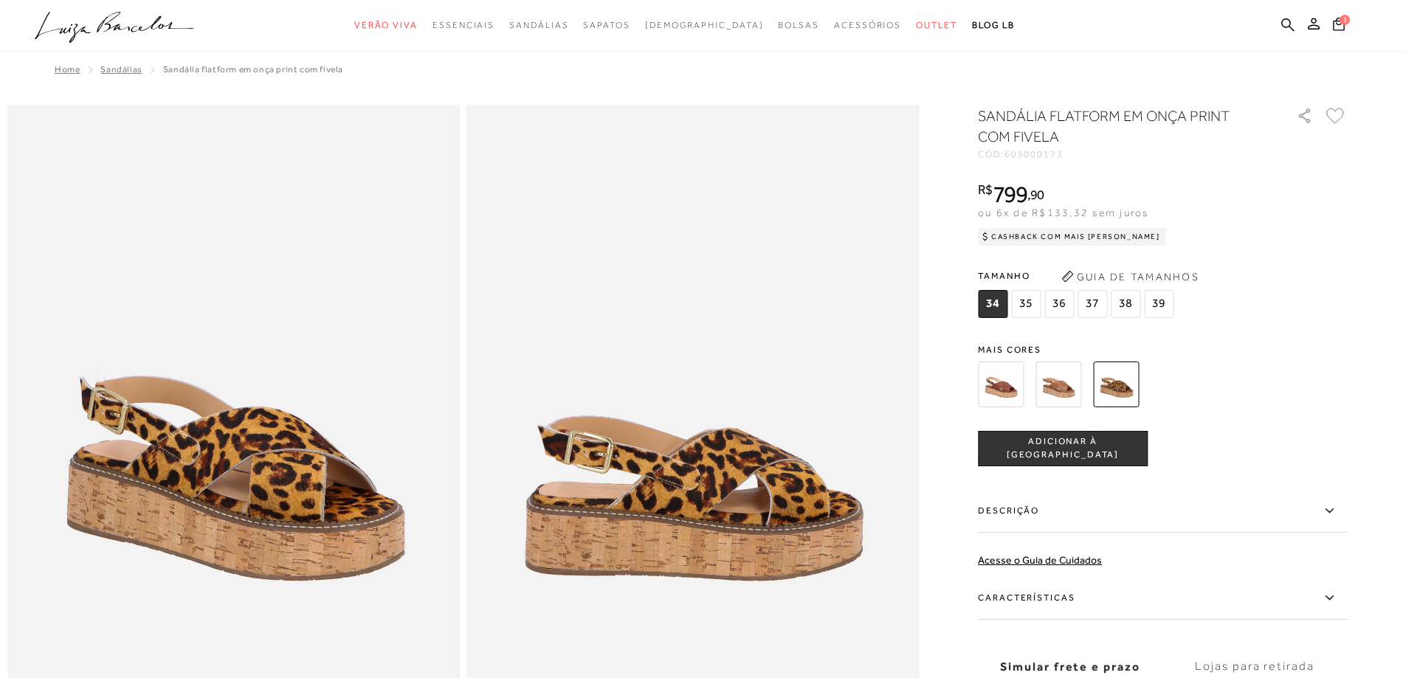
click at [1060, 302] on span "36" at bounding box center [1060, 304] width 30 height 28
click at [1066, 452] on span "ADICIONAR À [GEOGRAPHIC_DATA]" at bounding box center [1063, 449] width 168 height 26
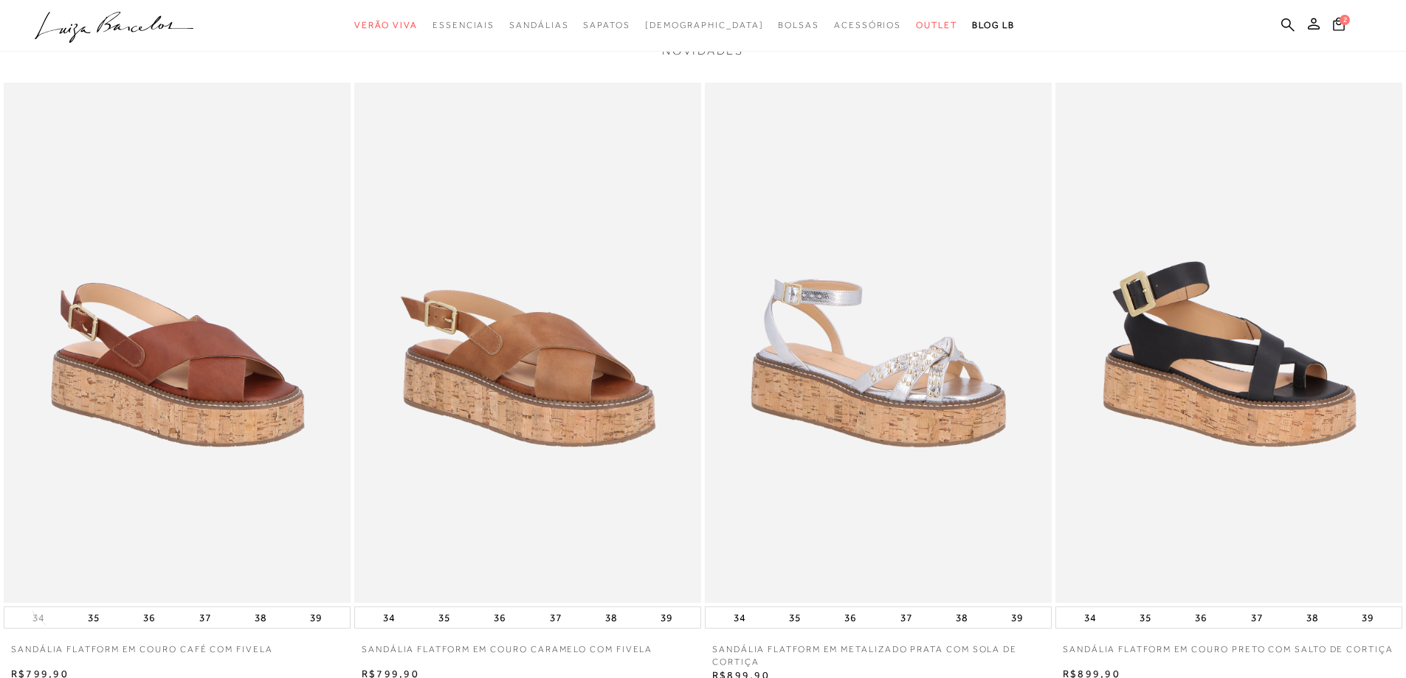
scroll to position [2805, 0]
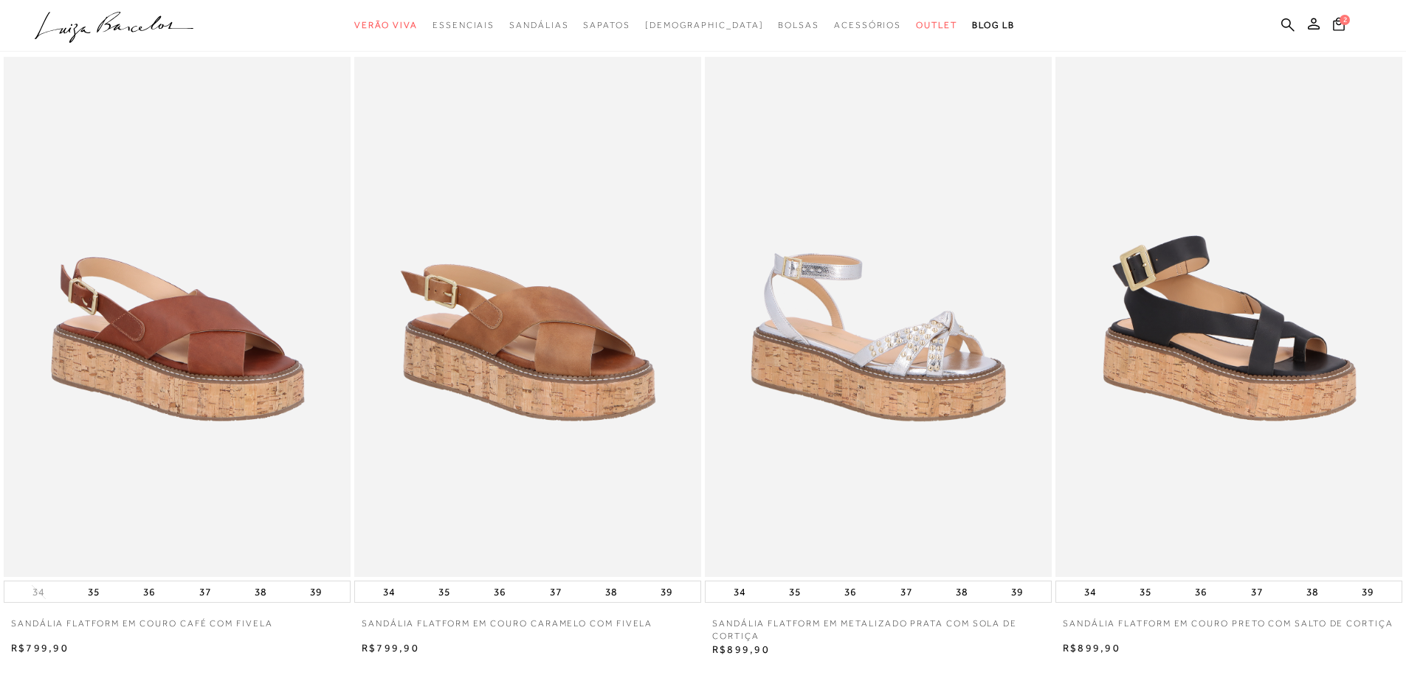
click at [788, 377] on img at bounding box center [878, 317] width 347 height 520
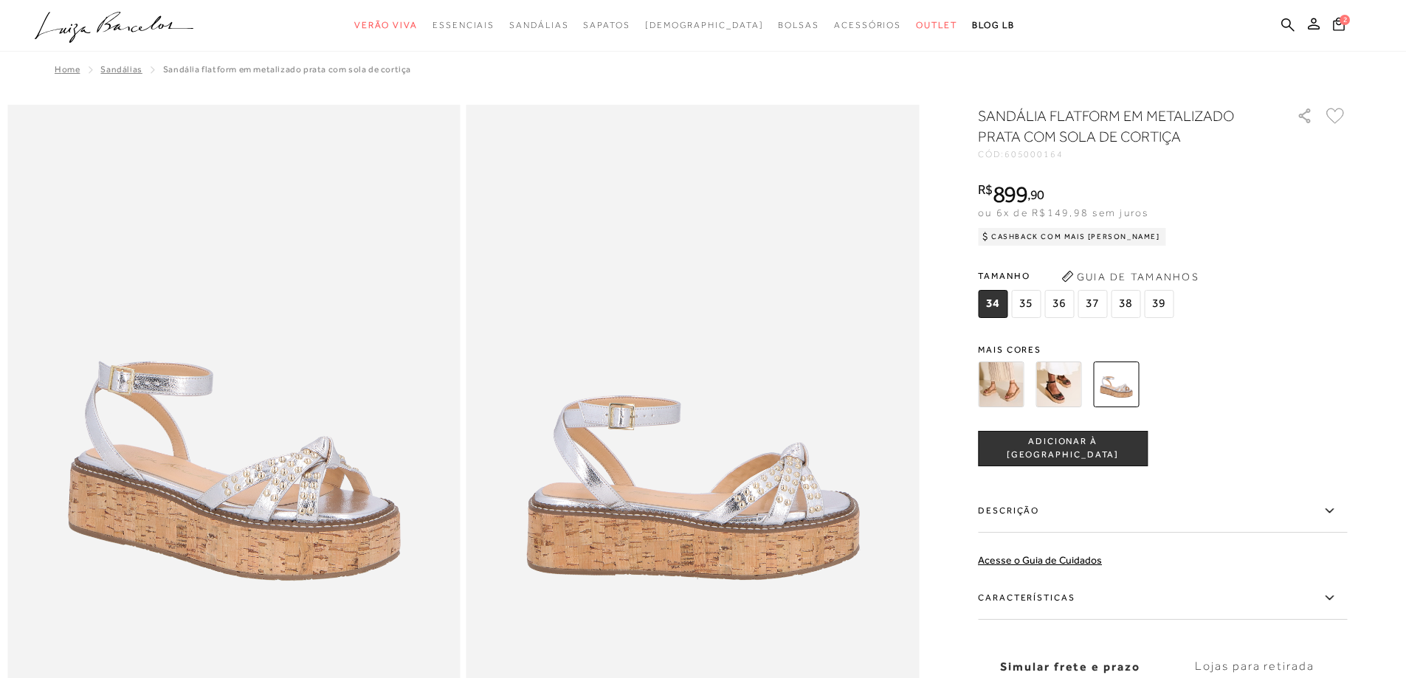
click at [1078, 386] on img at bounding box center [1059, 385] width 46 height 46
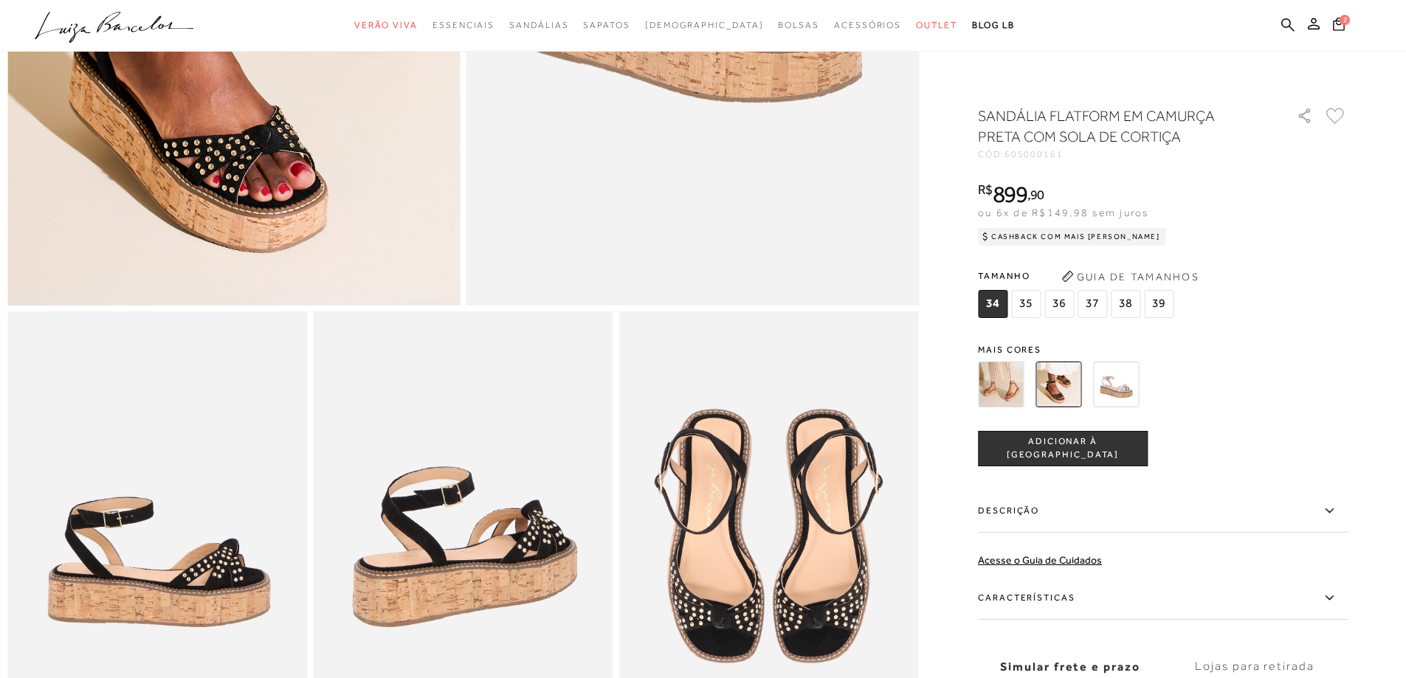
scroll to position [591, 0]
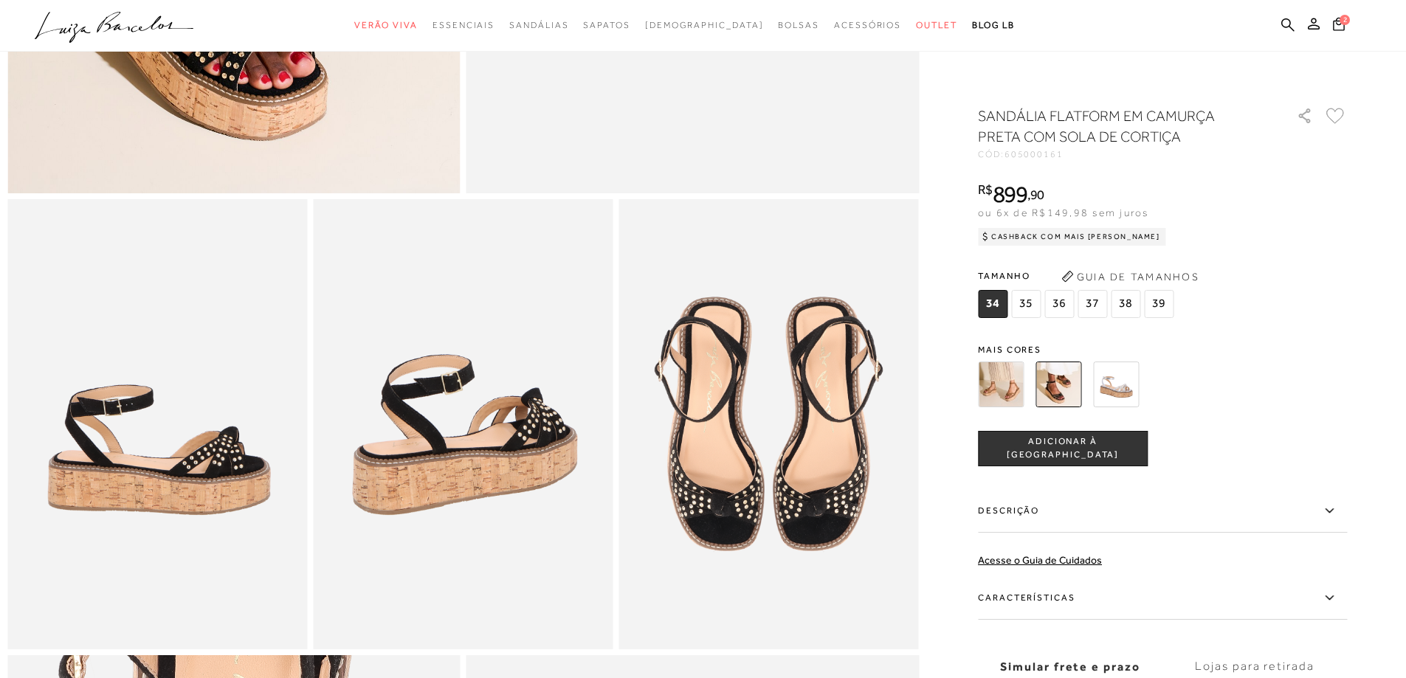
click at [1004, 384] on img at bounding box center [1001, 385] width 46 height 46
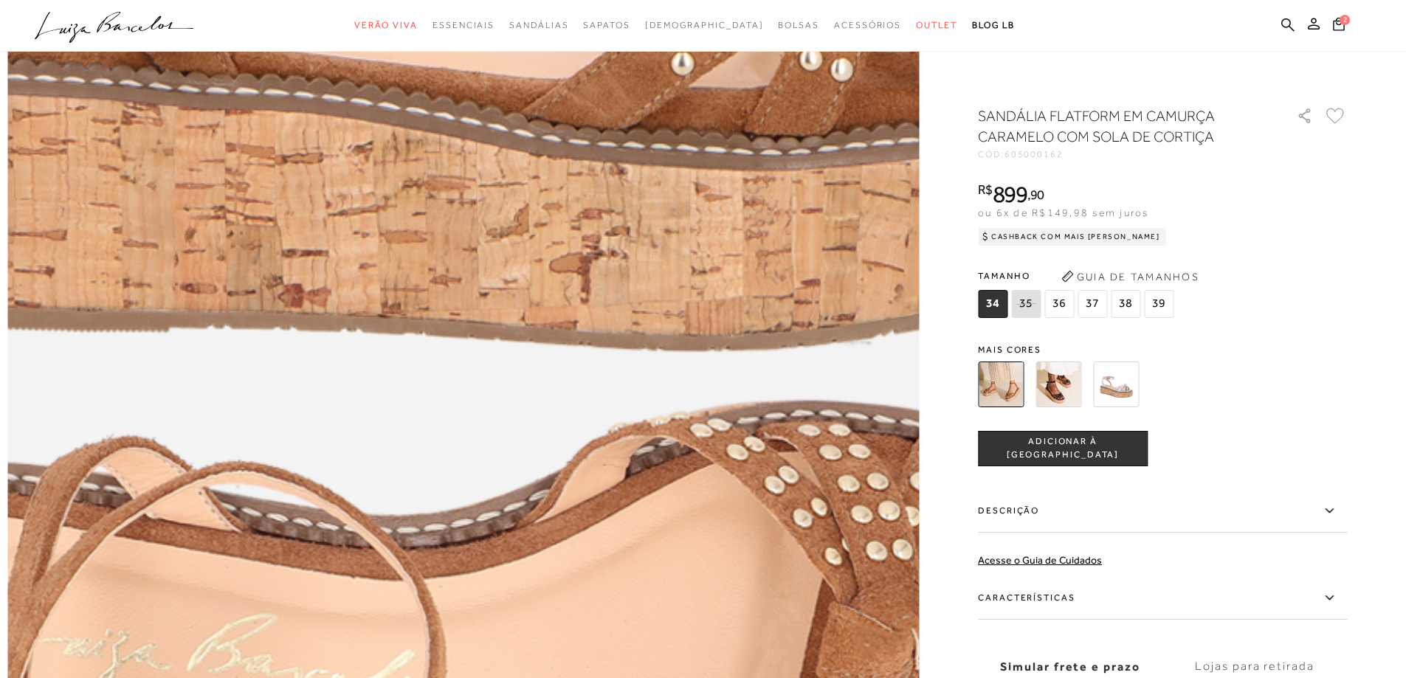
scroll to position [1846, 0]
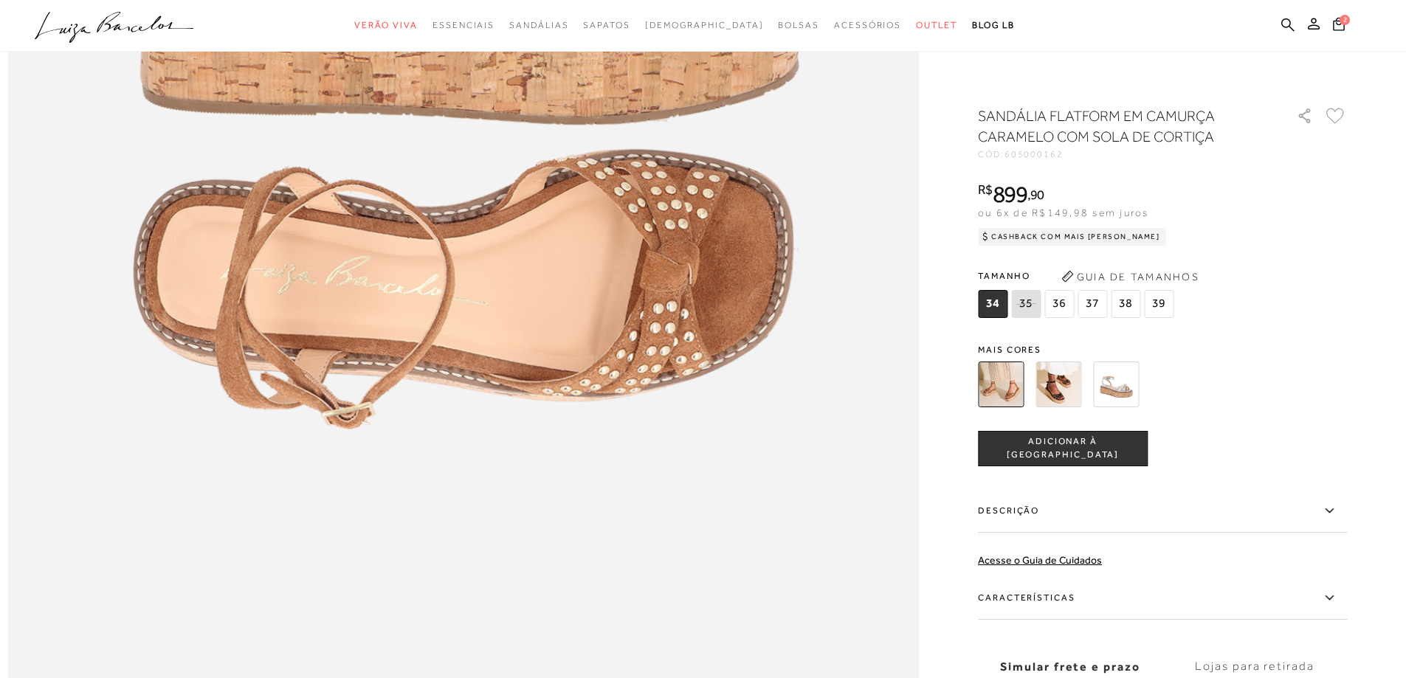
click at [1062, 401] on img at bounding box center [1059, 385] width 46 height 46
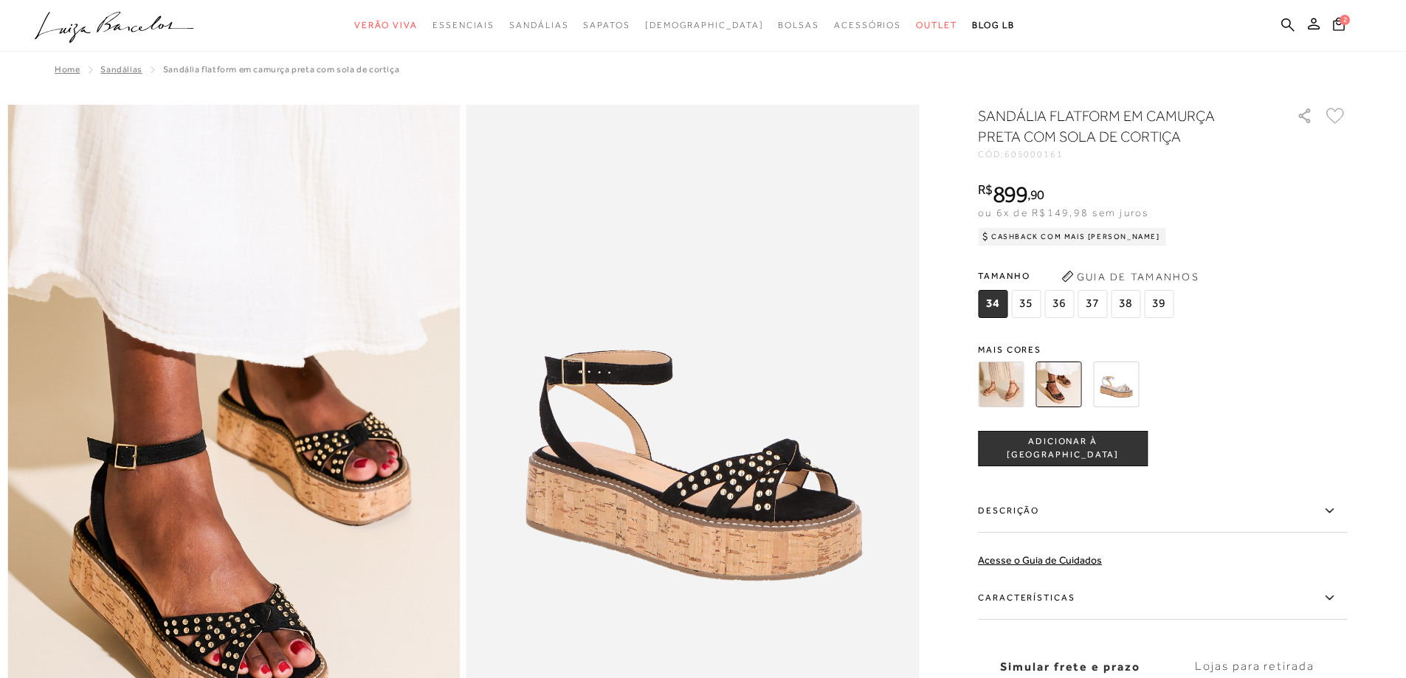
click at [1122, 383] on img at bounding box center [1116, 385] width 46 height 46
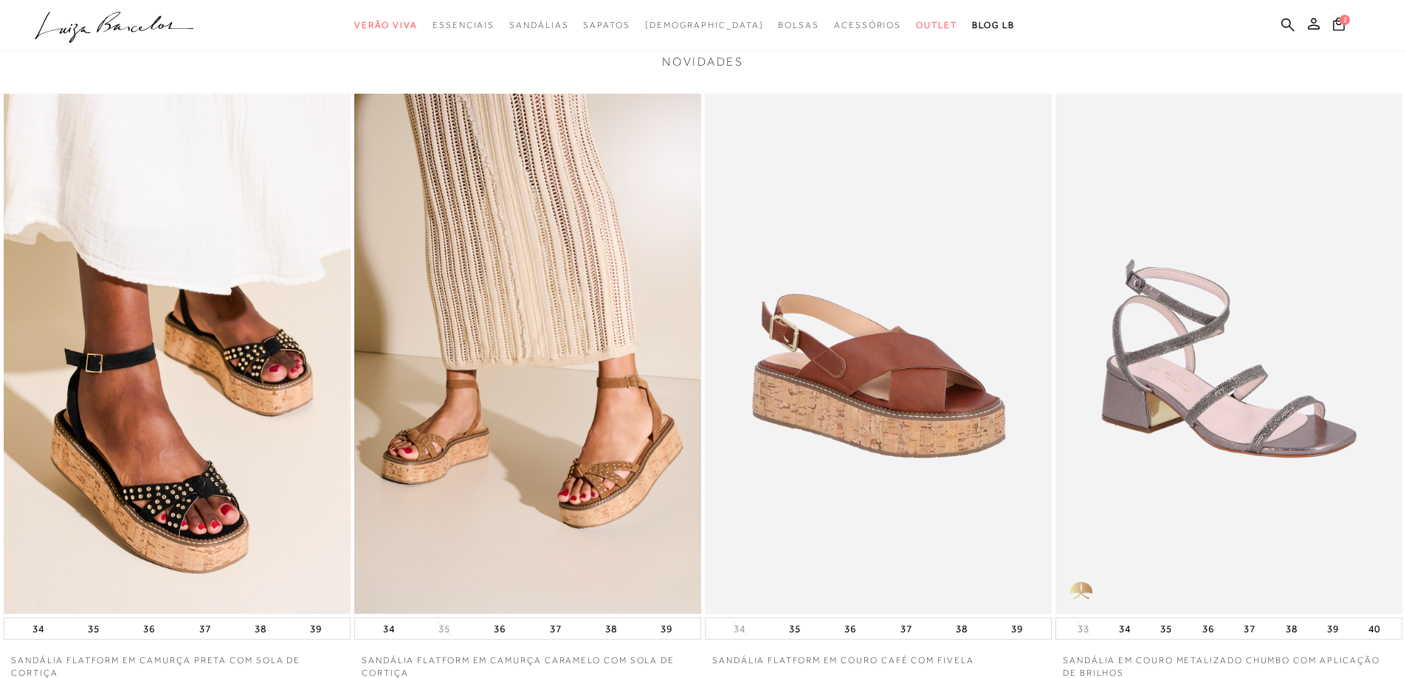
scroll to position [2732, 0]
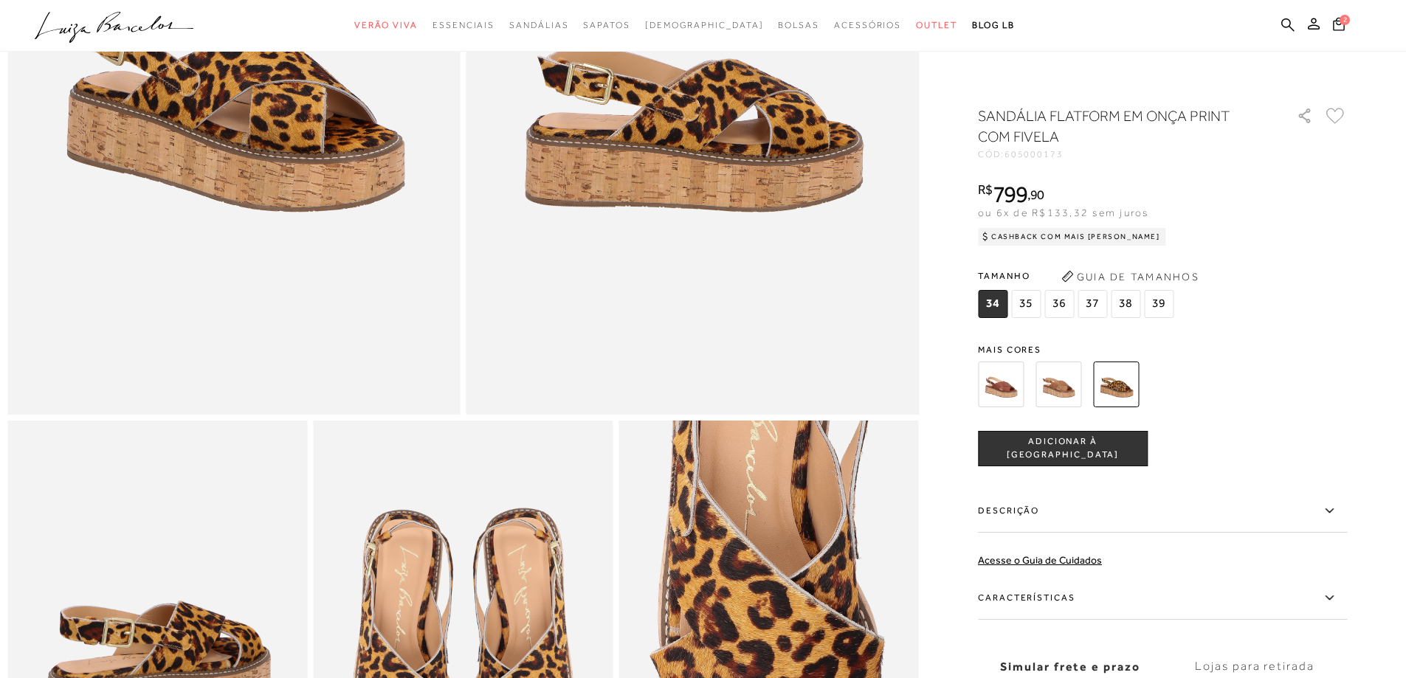
scroll to position [473, 0]
